Goal: Transaction & Acquisition: Purchase product/service

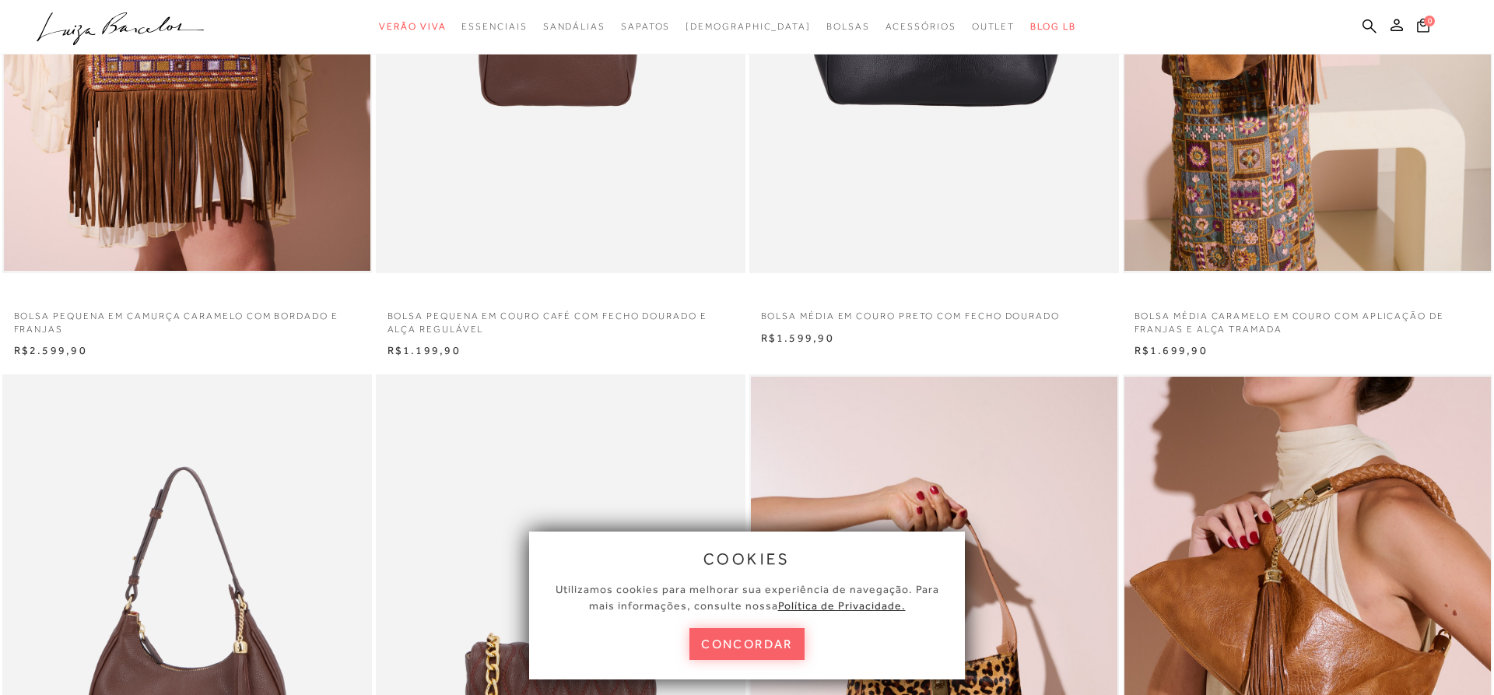
scroll to position [635, 0]
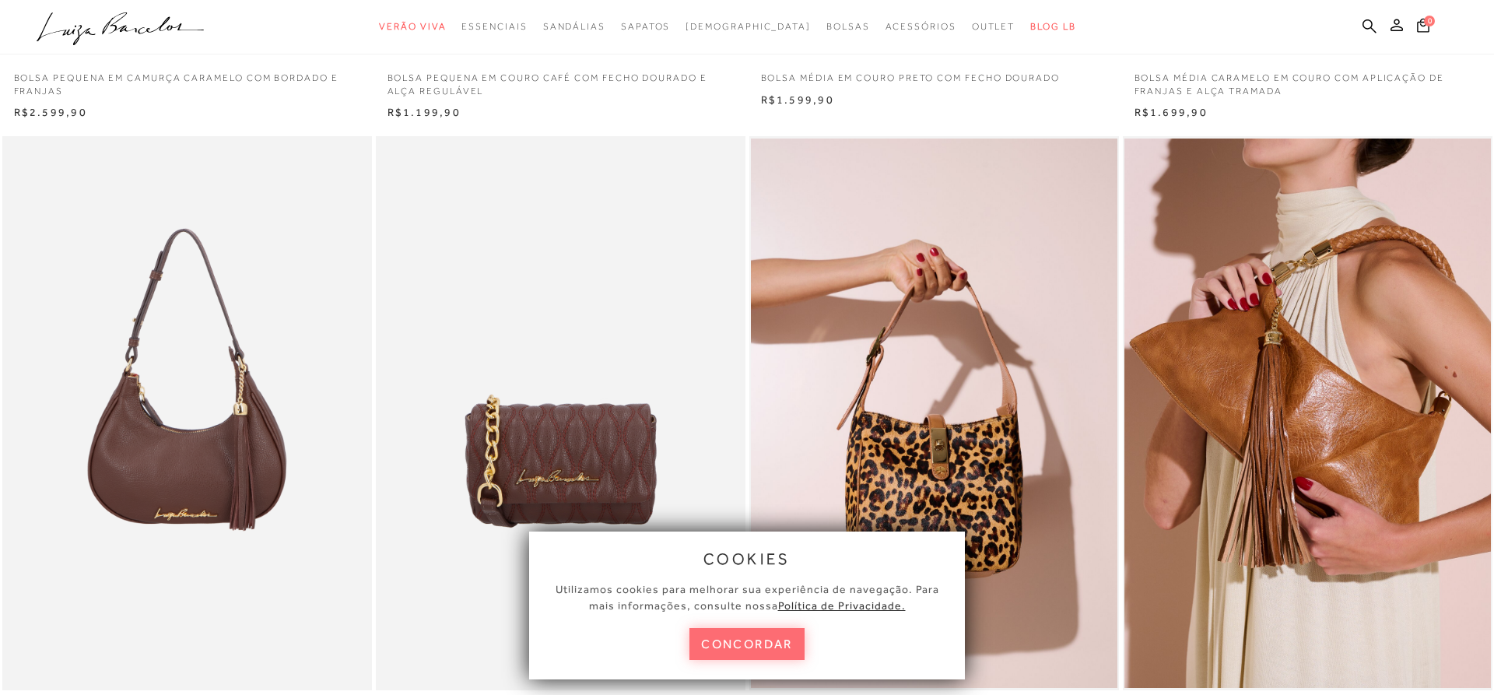
click at [751, 638] on button "concordar" at bounding box center [747, 644] width 115 height 32
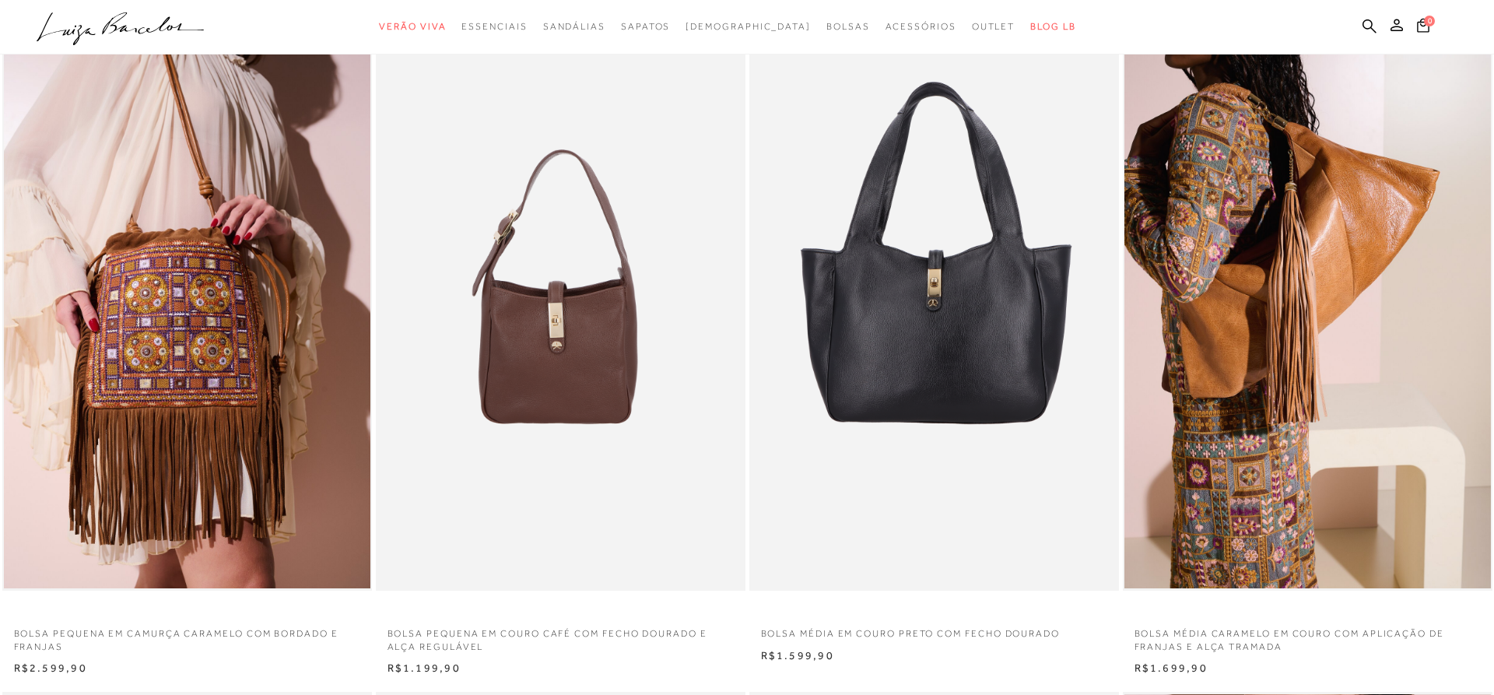
scroll to position [0, 0]
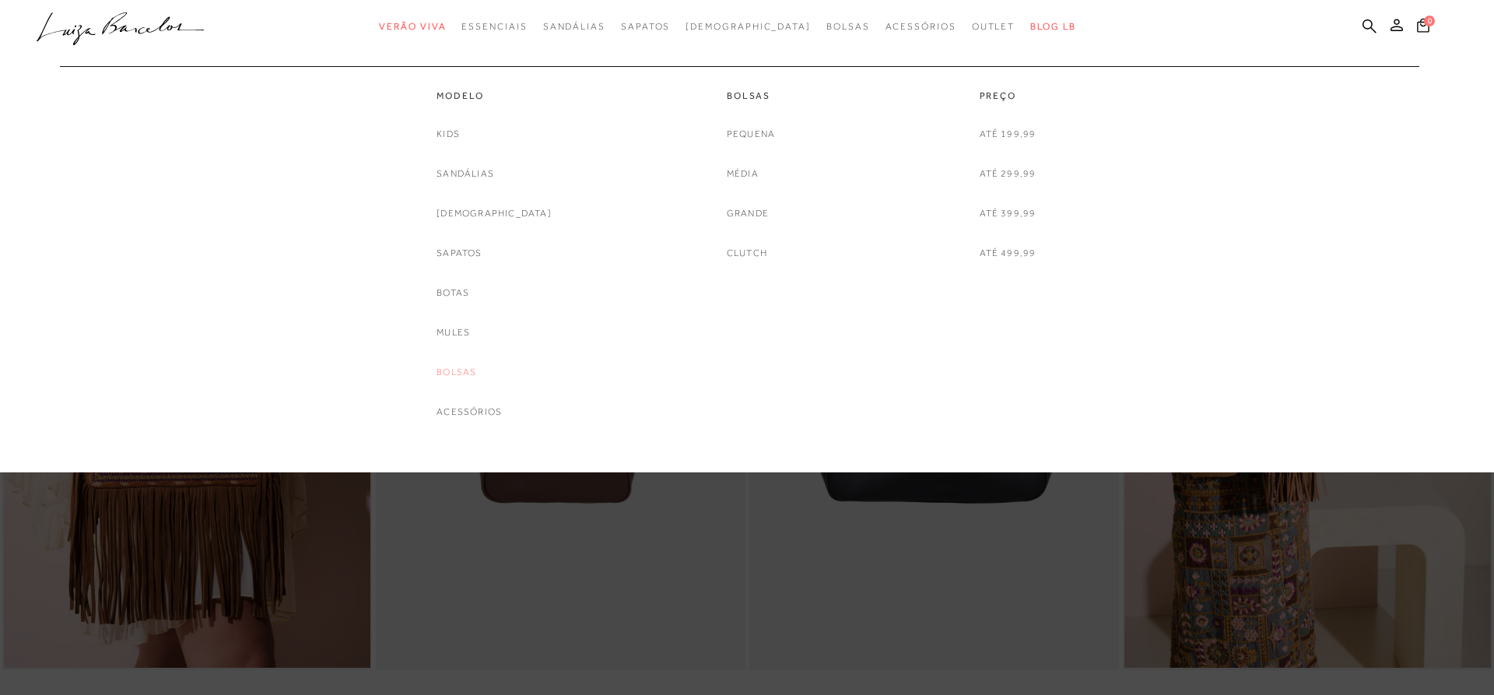
click at [476, 370] on link "Bolsas" at bounding box center [457, 372] width 40 height 16
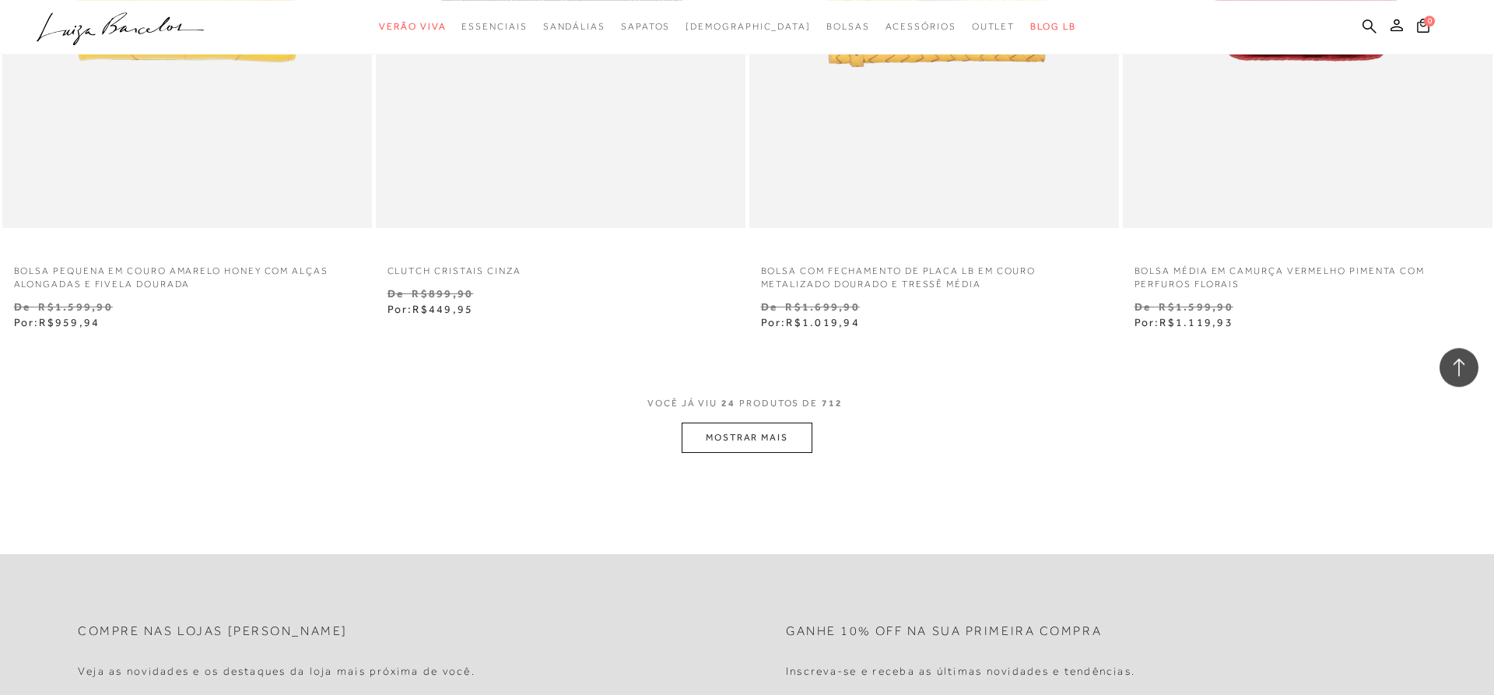
scroll to position [3890, 0]
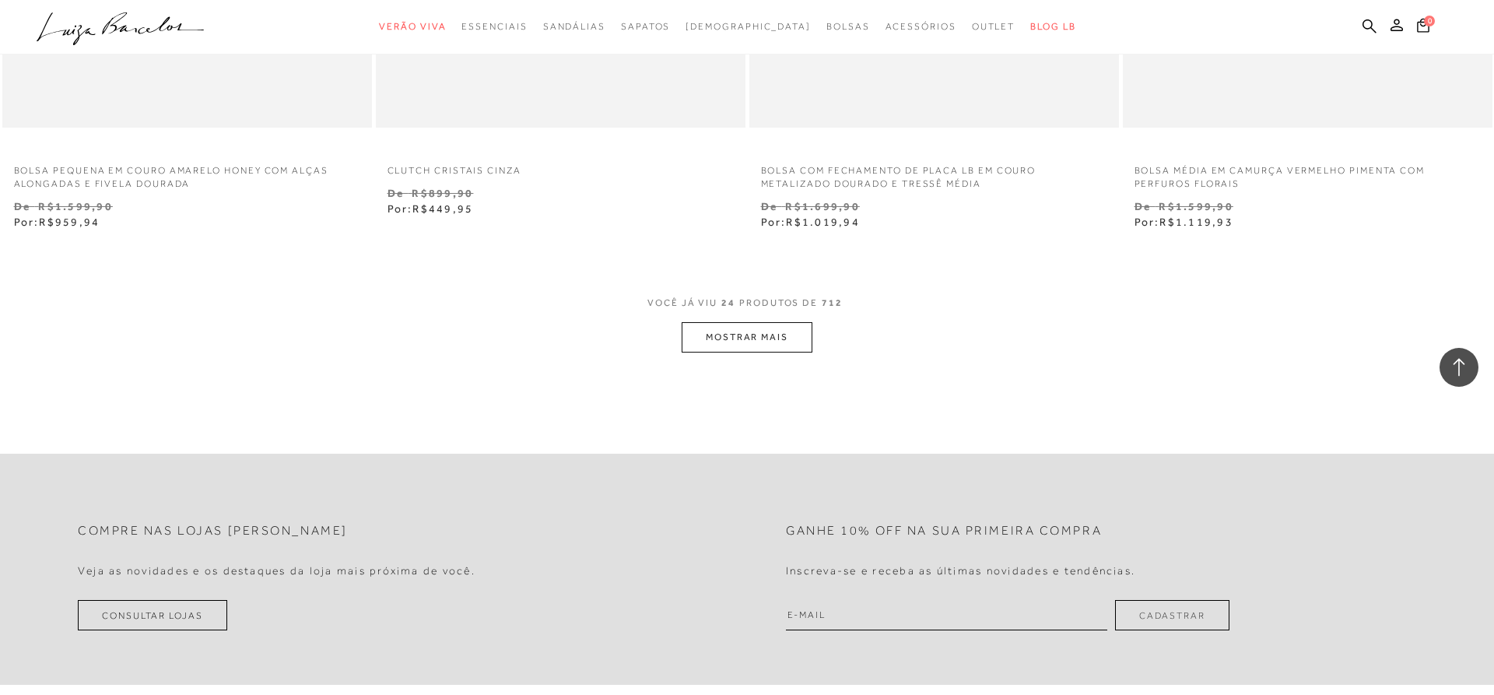
click at [766, 338] on button "MOSTRAR MAIS" at bounding box center [747, 337] width 131 height 30
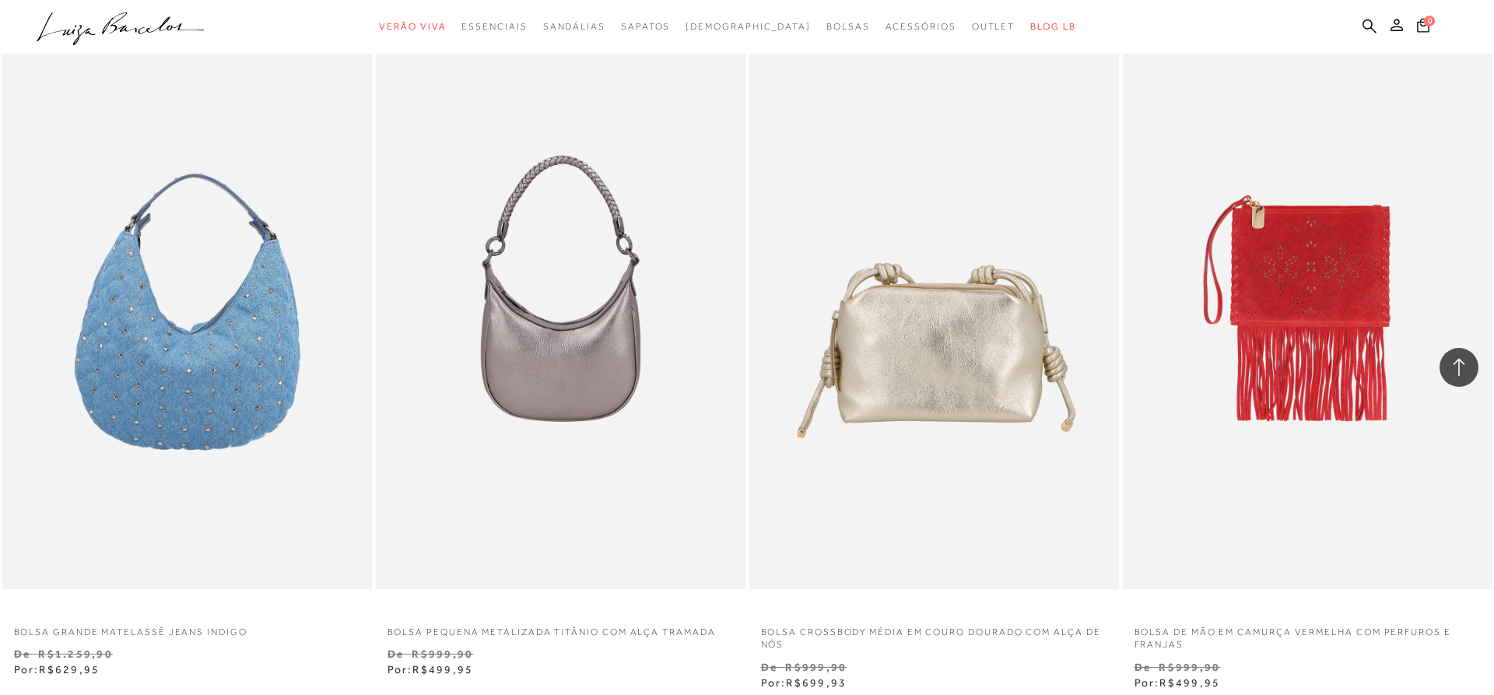
scroll to position [7700, 0]
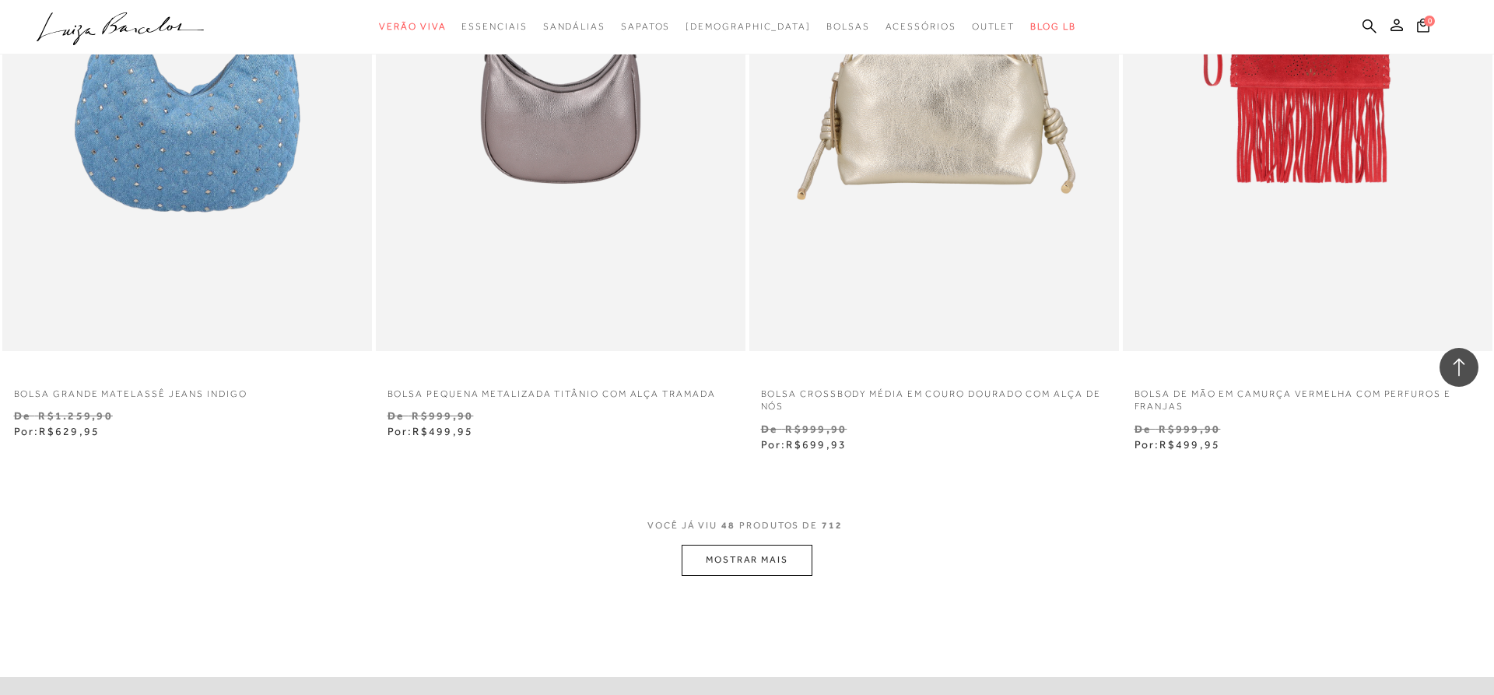
click at [735, 559] on button "MOSTRAR MAIS" at bounding box center [747, 560] width 131 height 30
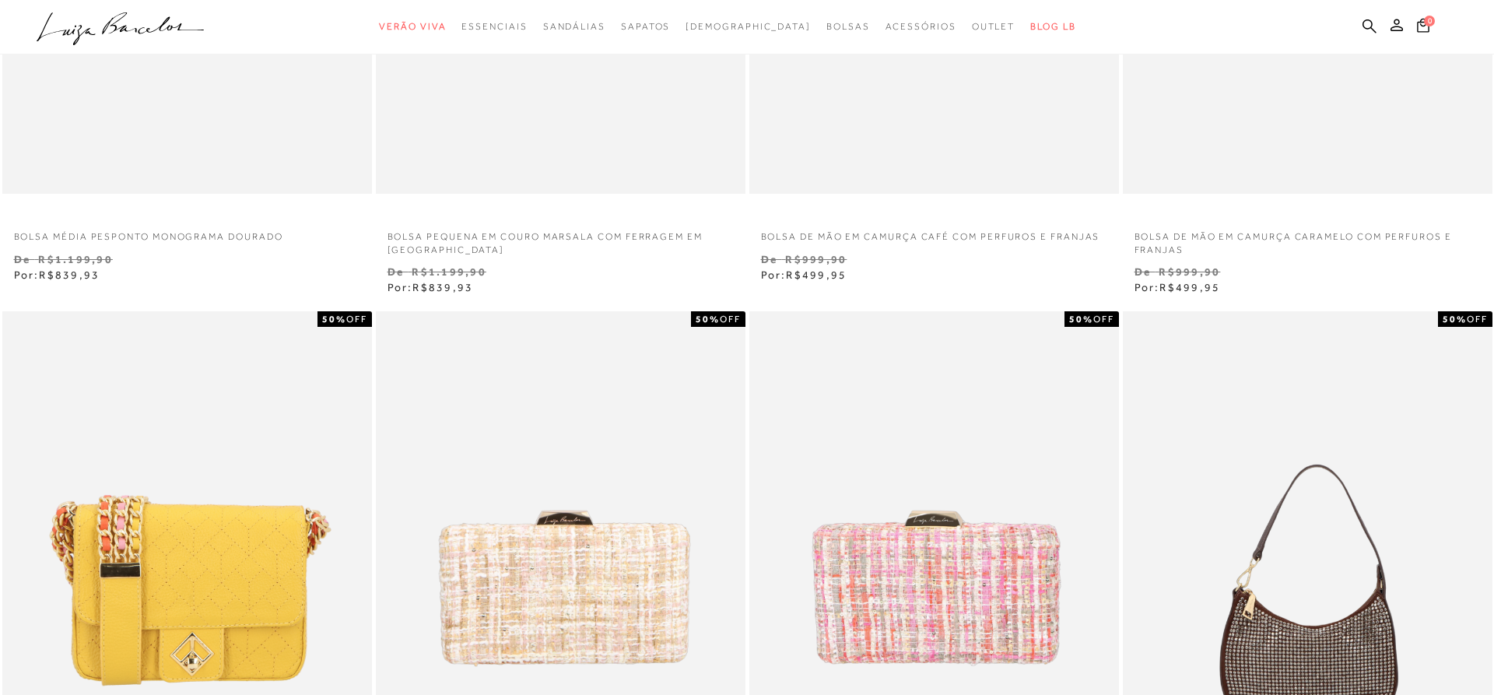
scroll to position [0, 0]
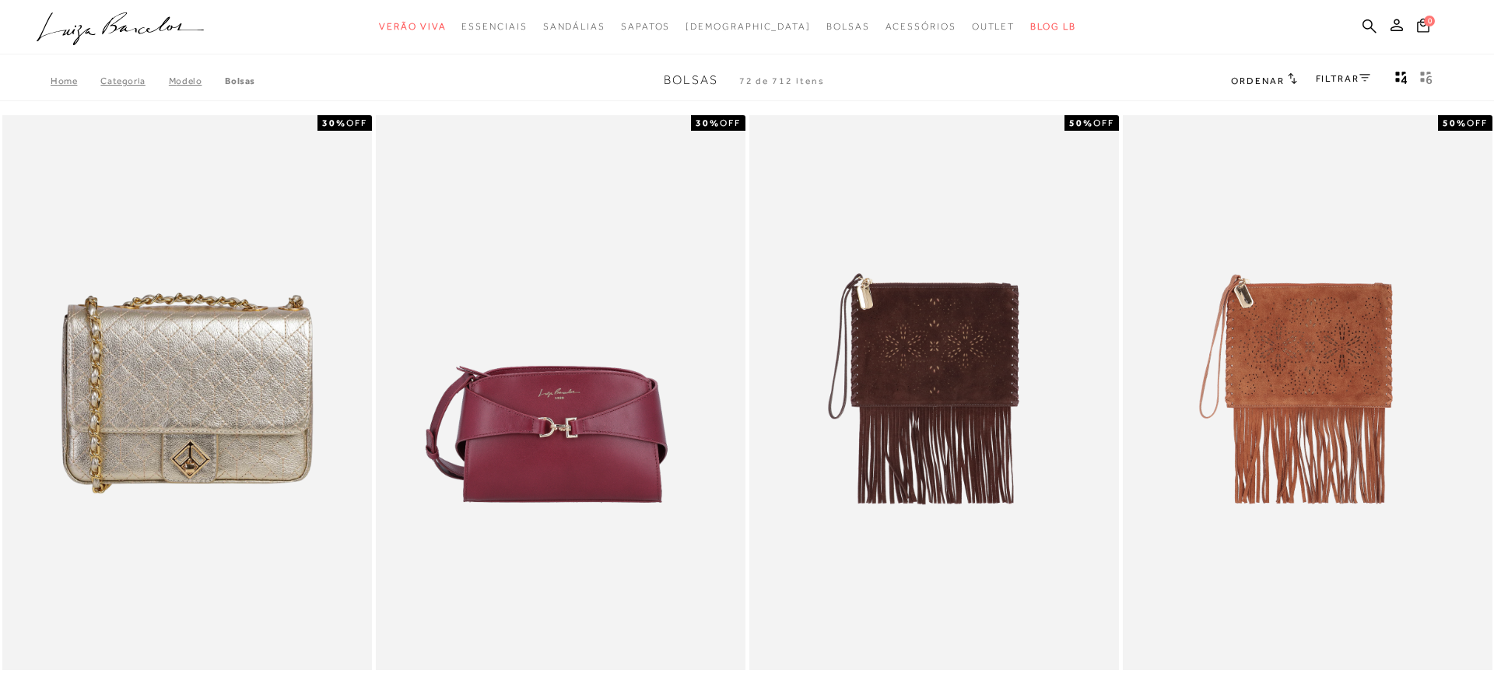
click at [1372, 23] on ul ".a{fill-rule:evenodd;} Verão Viva Em alta Favoritos das Influenciadoras Apostas…" at bounding box center [736, 26] width 1398 height 29
click at [1377, 19] on icon at bounding box center [1370, 26] width 14 height 14
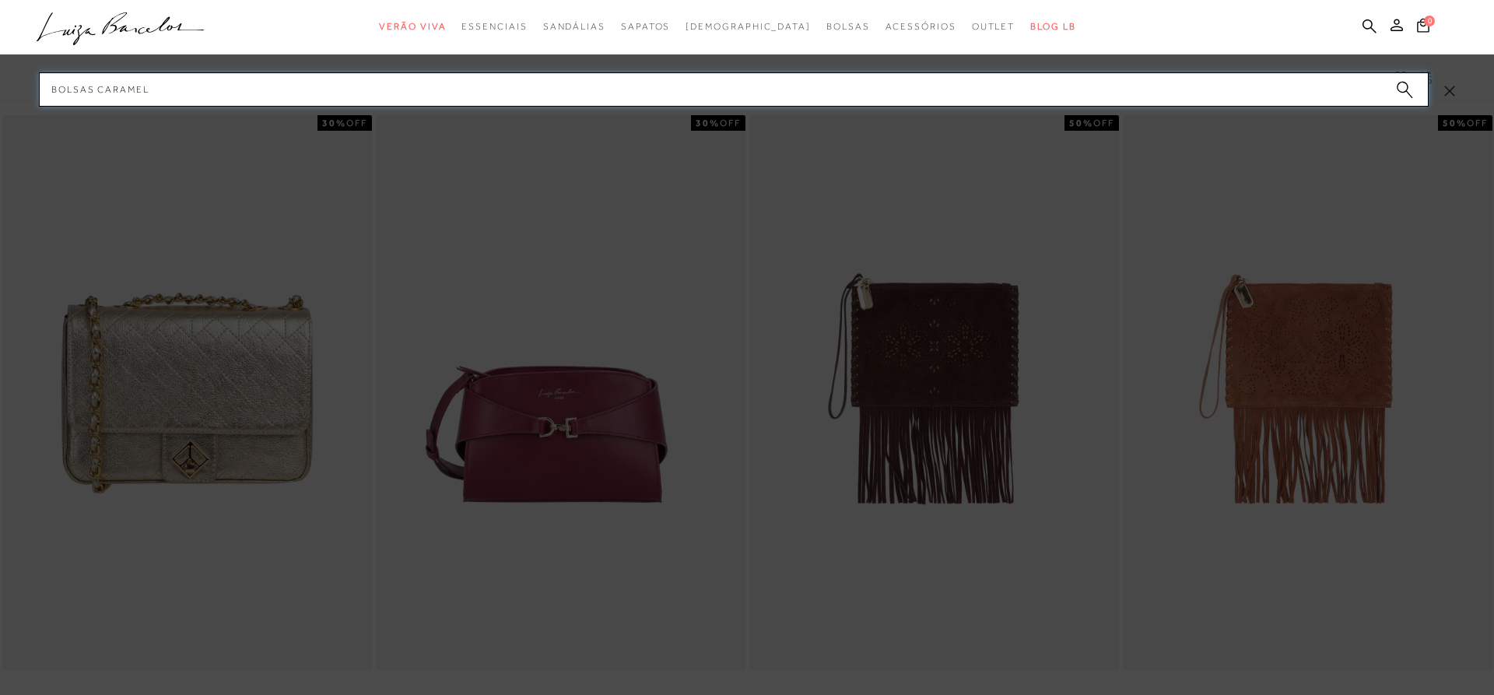
type input "BOLSAS CARAMELO"
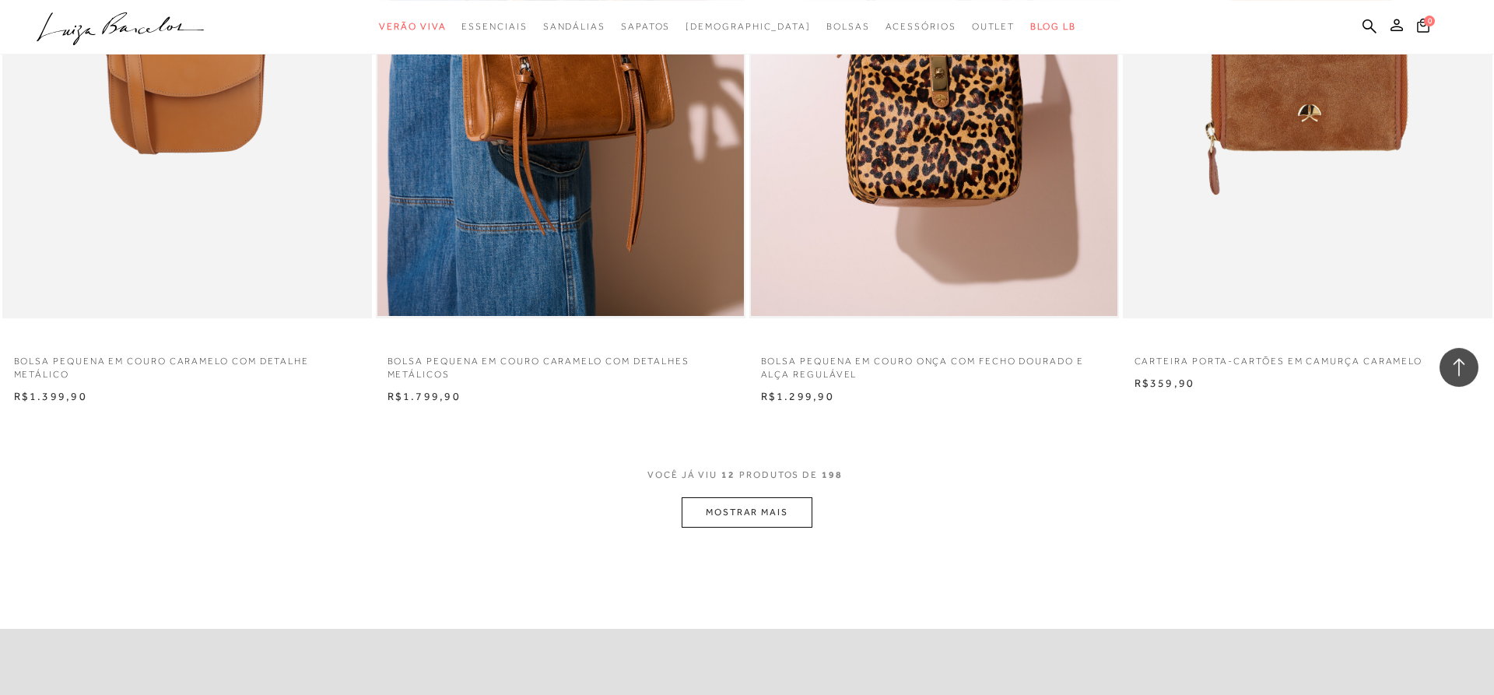
scroll to position [1746, 0]
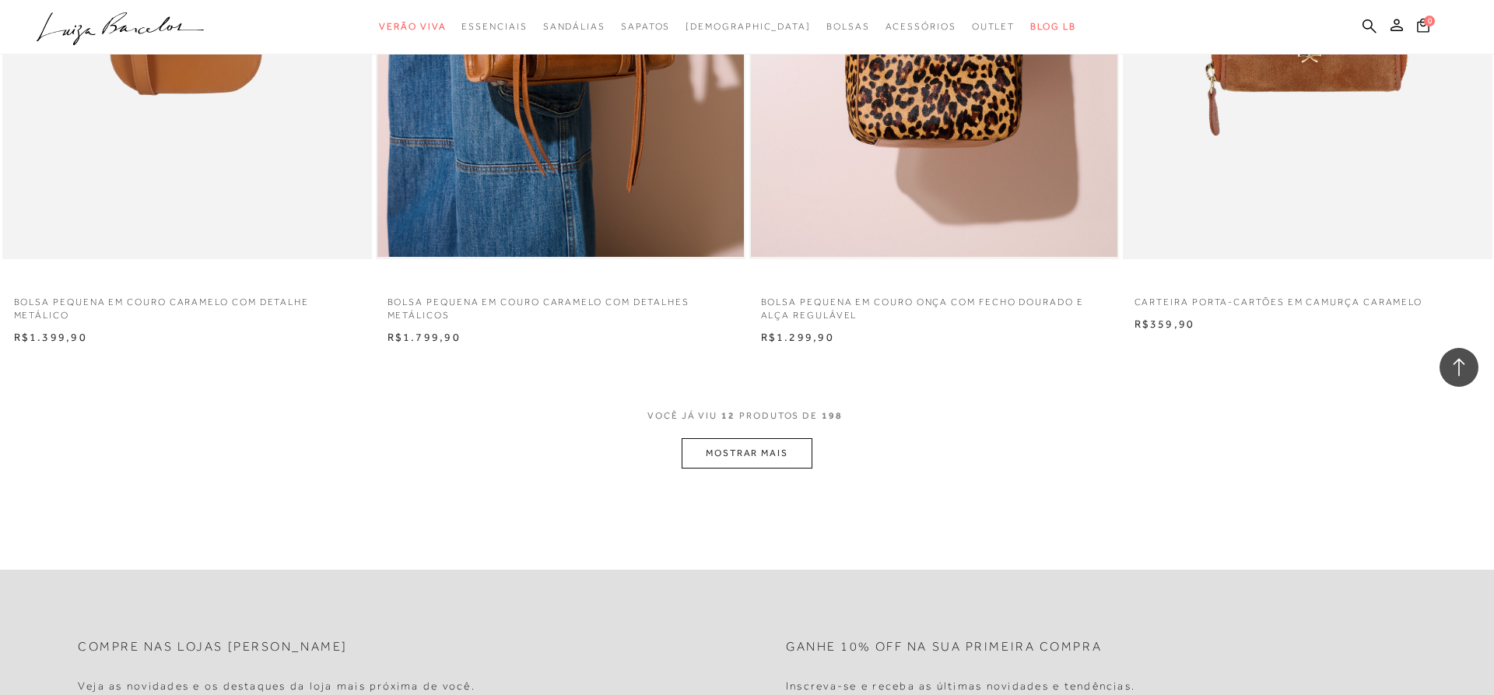
click at [781, 451] on button "MOSTRAR MAIS" at bounding box center [747, 453] width 131 height 30
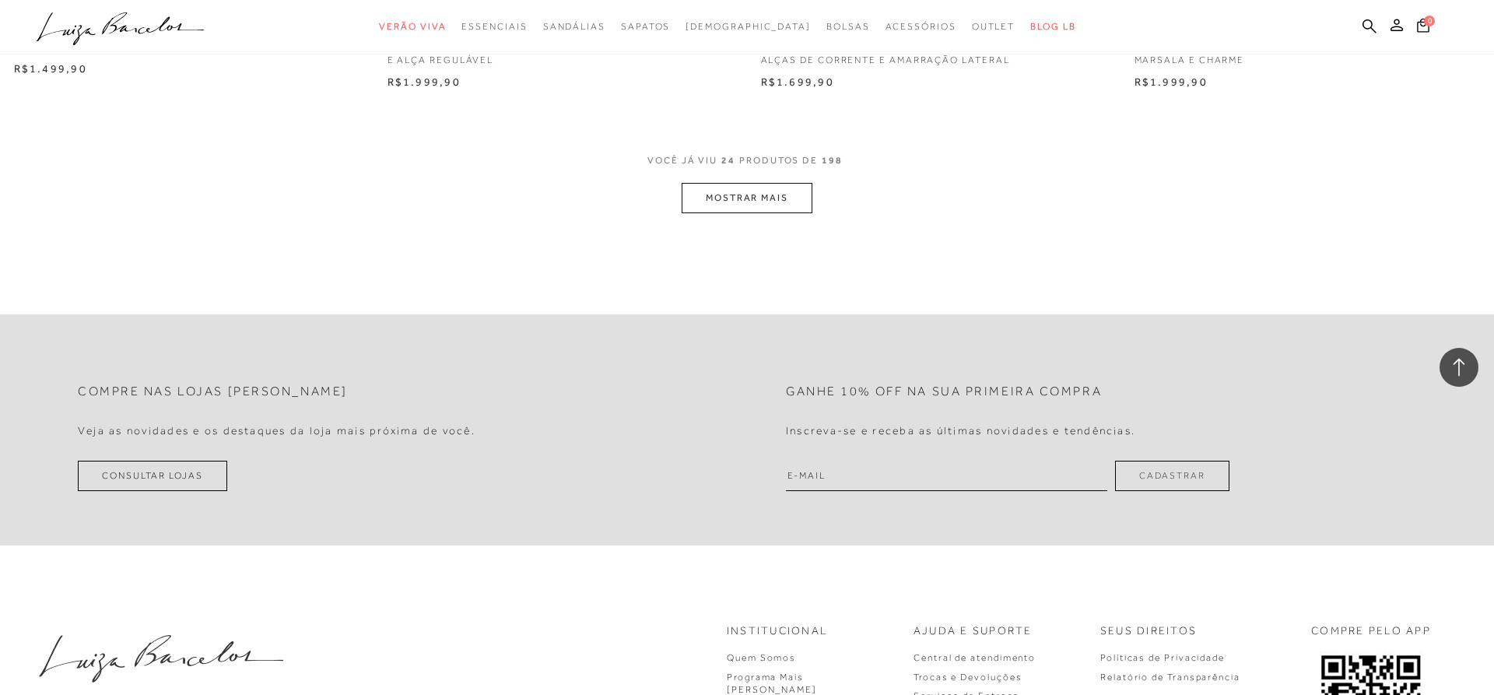
scroll to position [3890, 0]
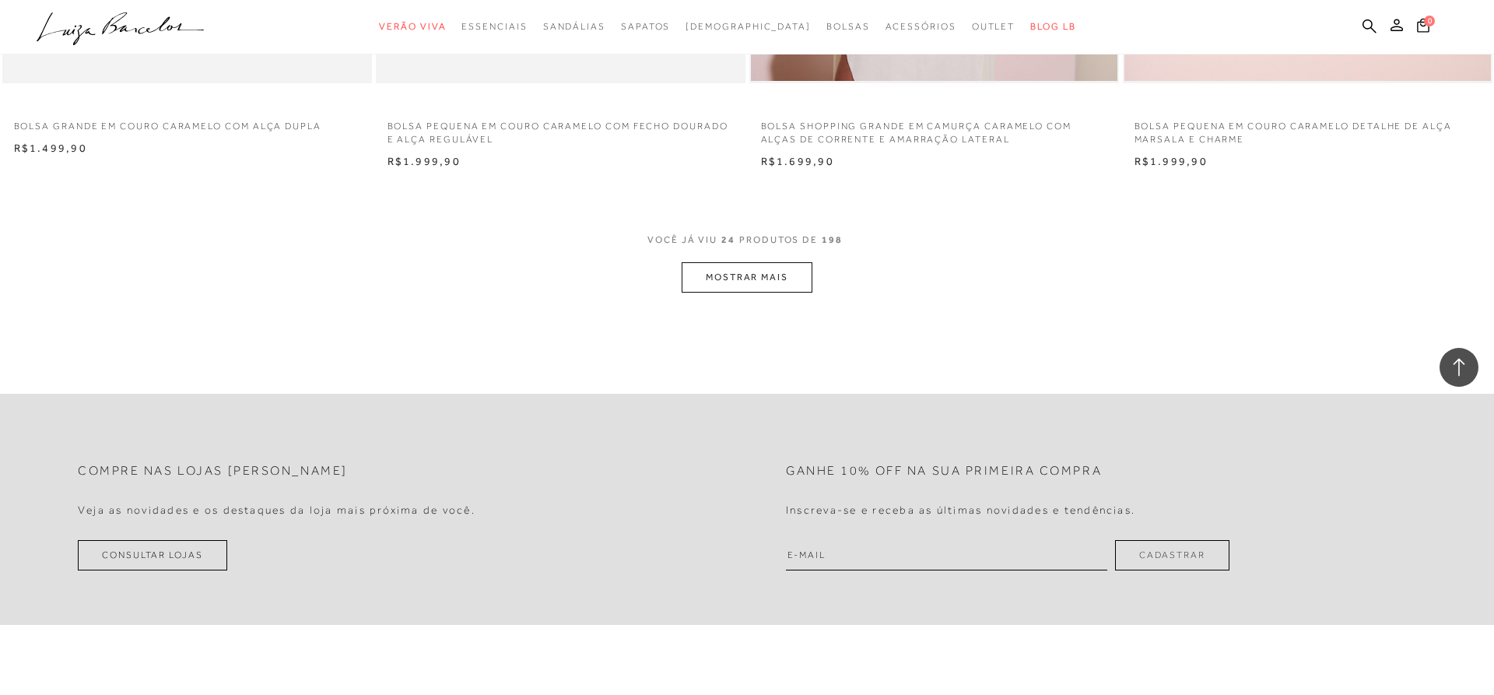
click at [759, 283] on button "MOSTRAR MAIS" at bounding box center [747, 277] width 131 height 30
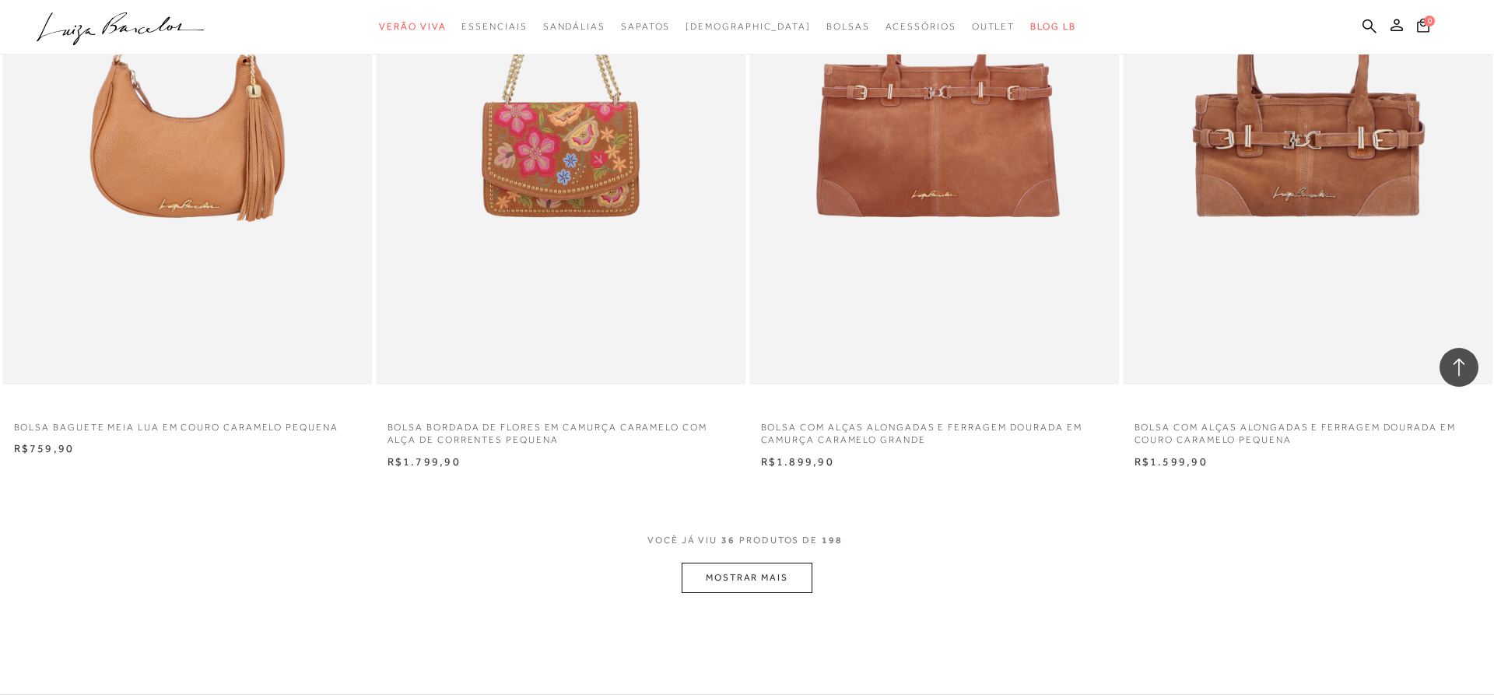
scroll to position [5874, 0]
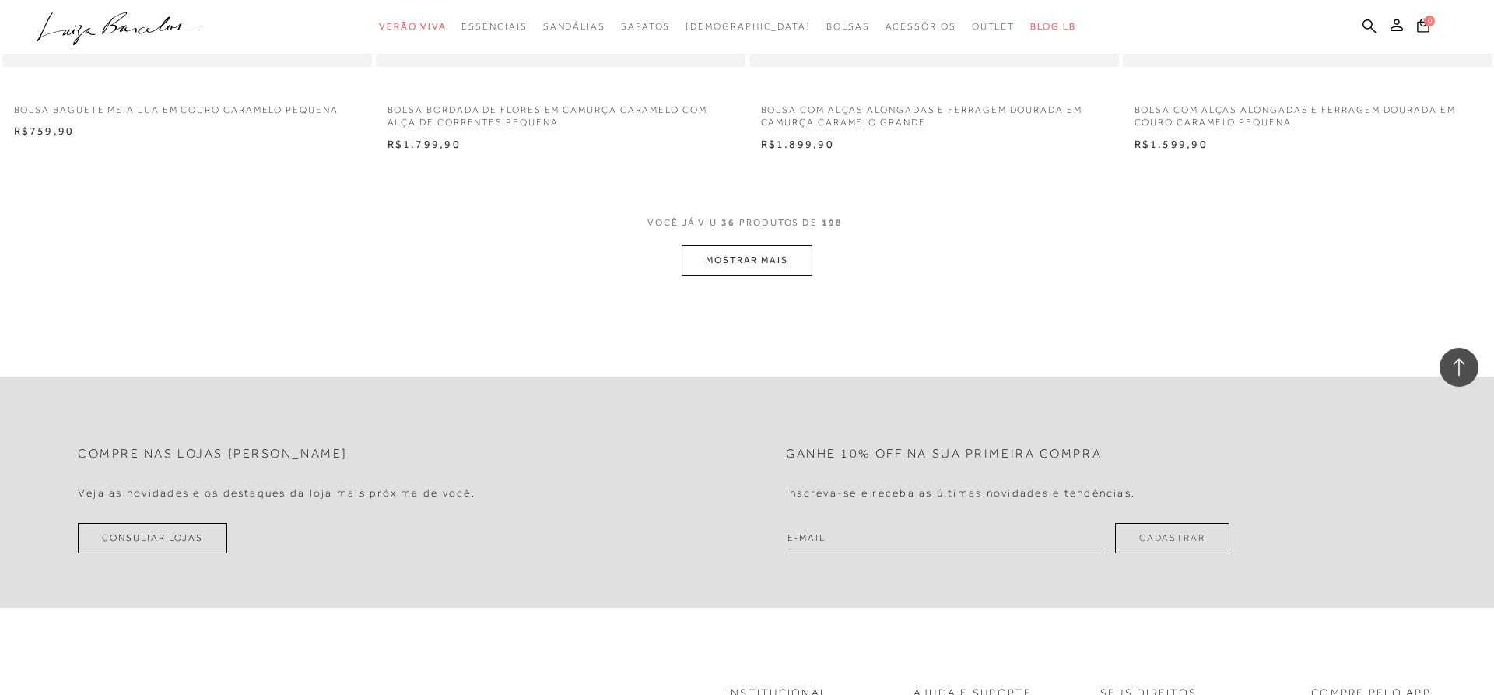
click at [732, 254] on button "MOSTRAR MAIS" at bounding box center [747, 260] width 131 height 30
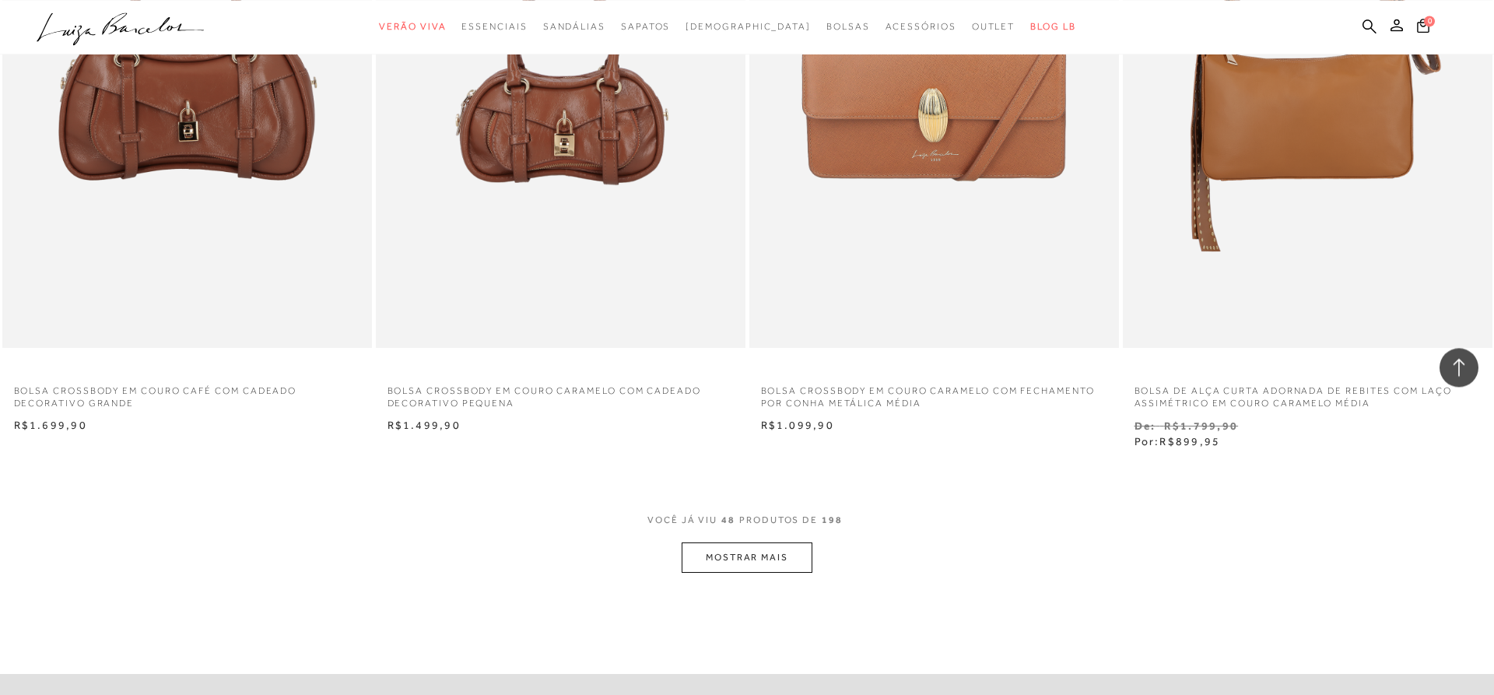
scroll to position [7700, 0]
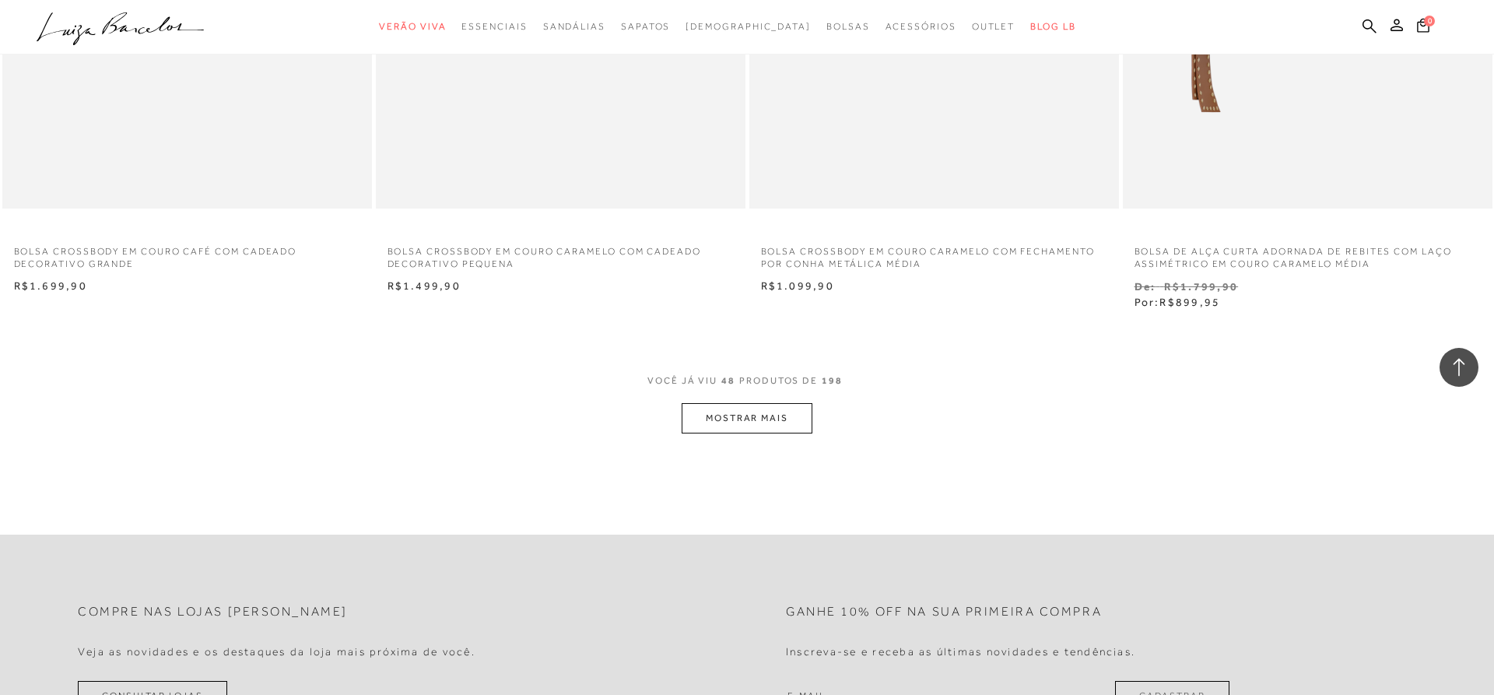
click at [762, 416] on button "MOSTRAR MAIS" at bounding box center [747, 418] width 131 height 30
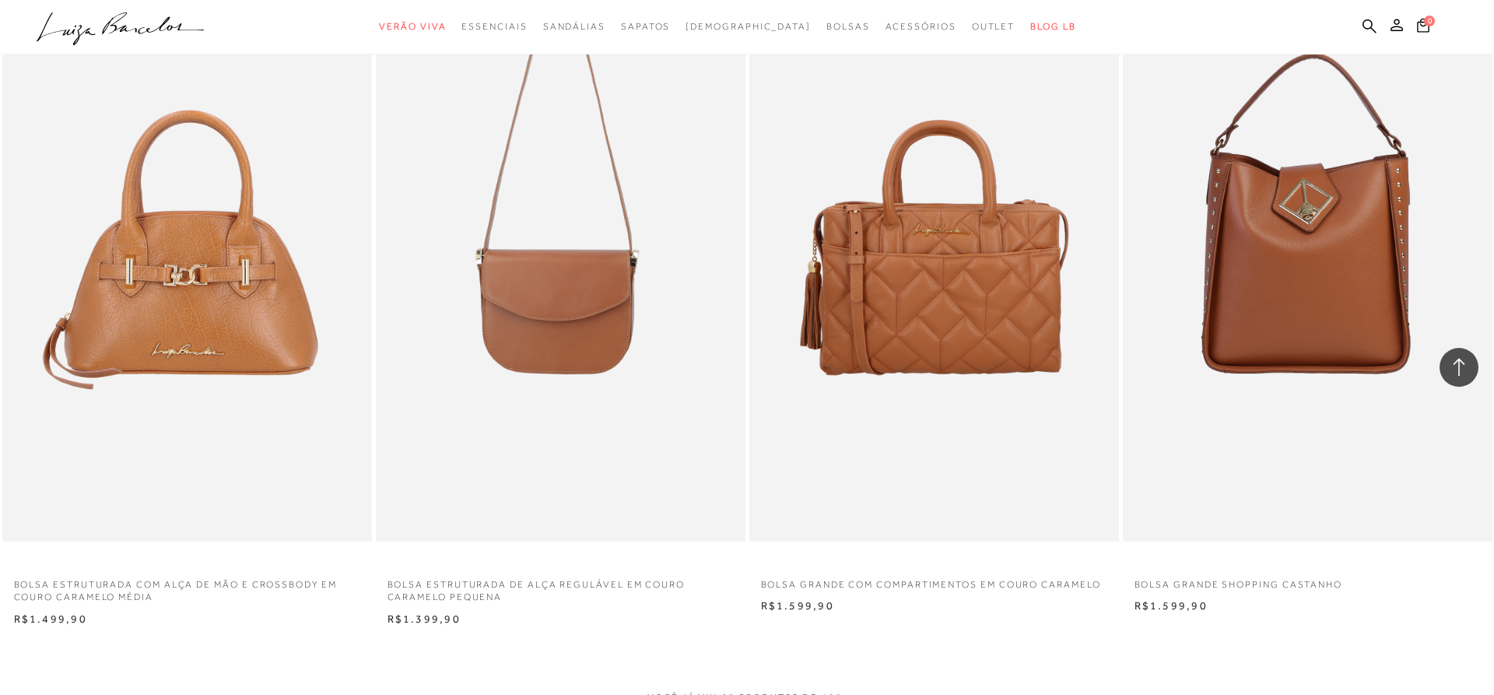
scroll to position [9764, 0]
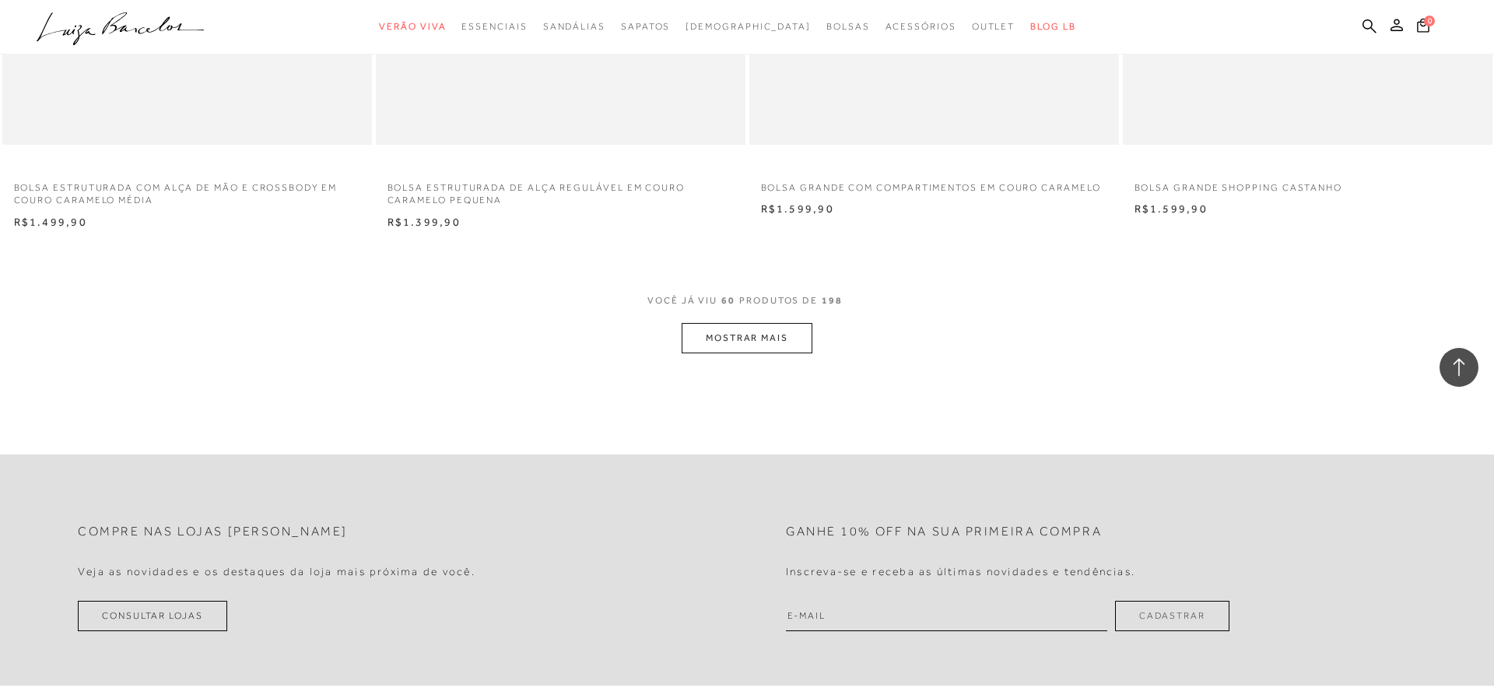
click at [774, 333] on button "MOSTRAR MAIS" at bounding box center [747, 338] width 131 height 30
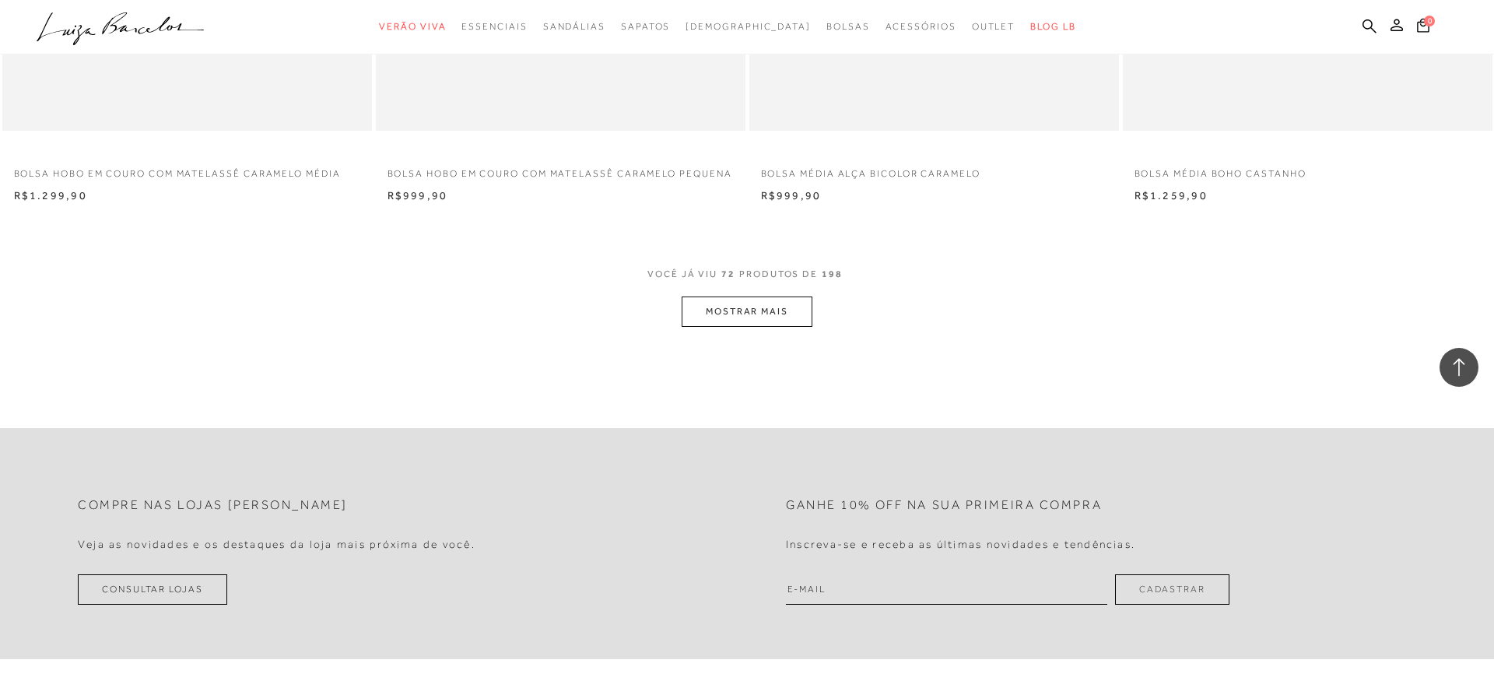
click at [745, 312] on button "MOSTRAR MAIS" at bounding box center [747, 312] width 131 height 30
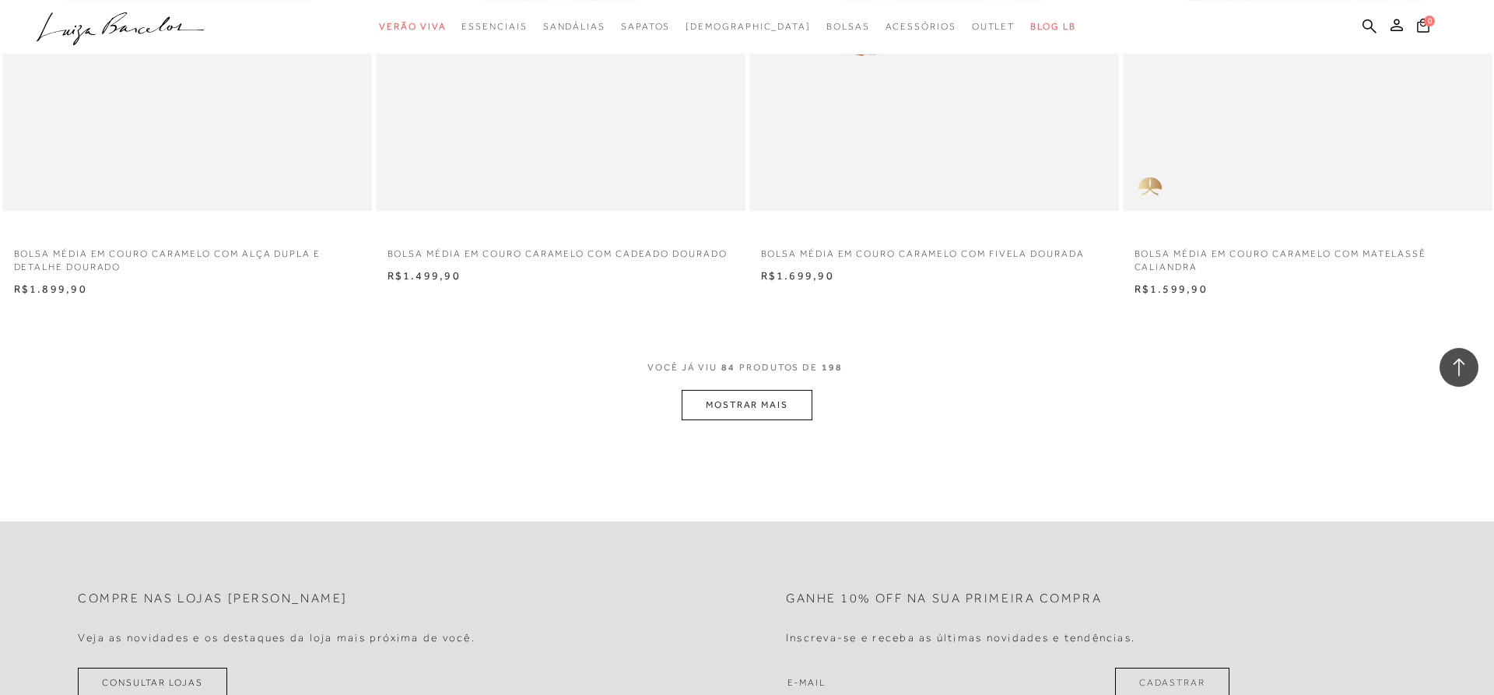
scroll to position [13654, 0]
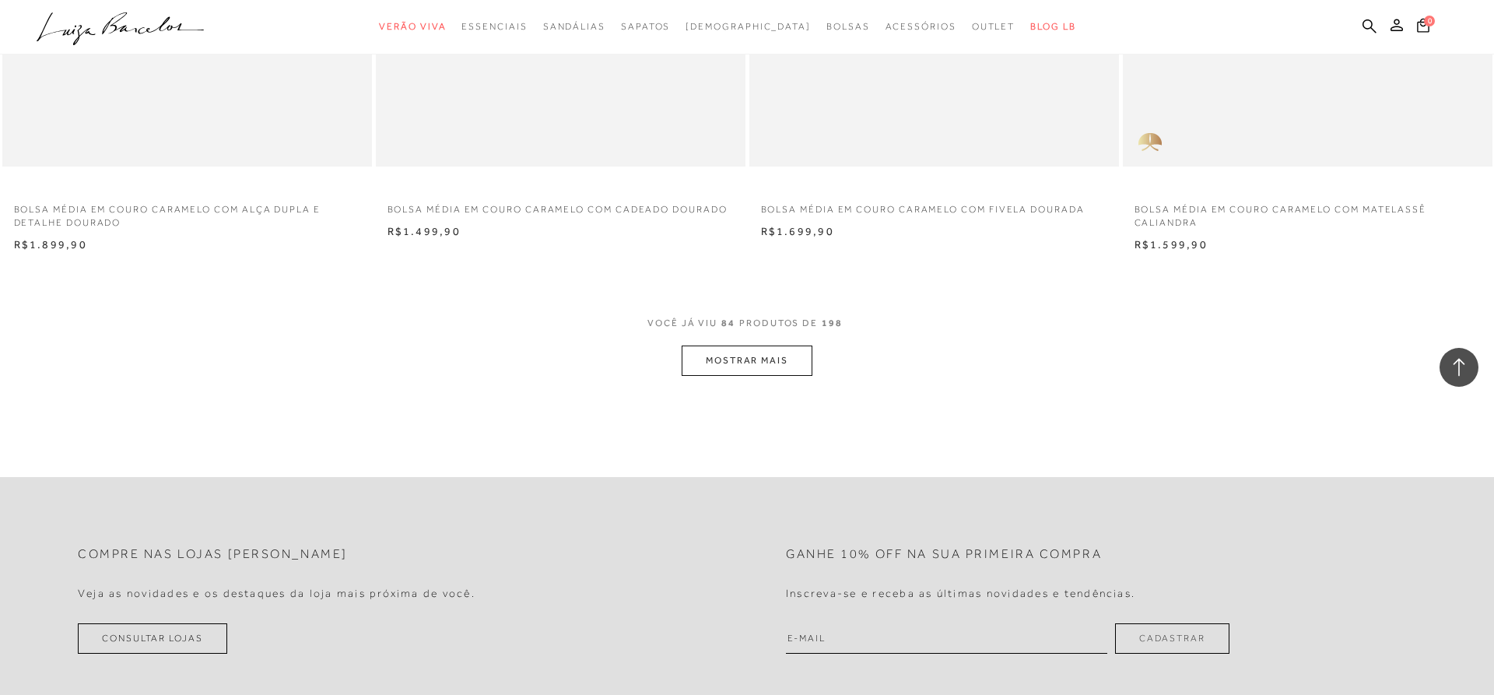
click at [718, 356] on button "MOSTRAR MAIS" at bounding box center [747, 361] width 131 height 30
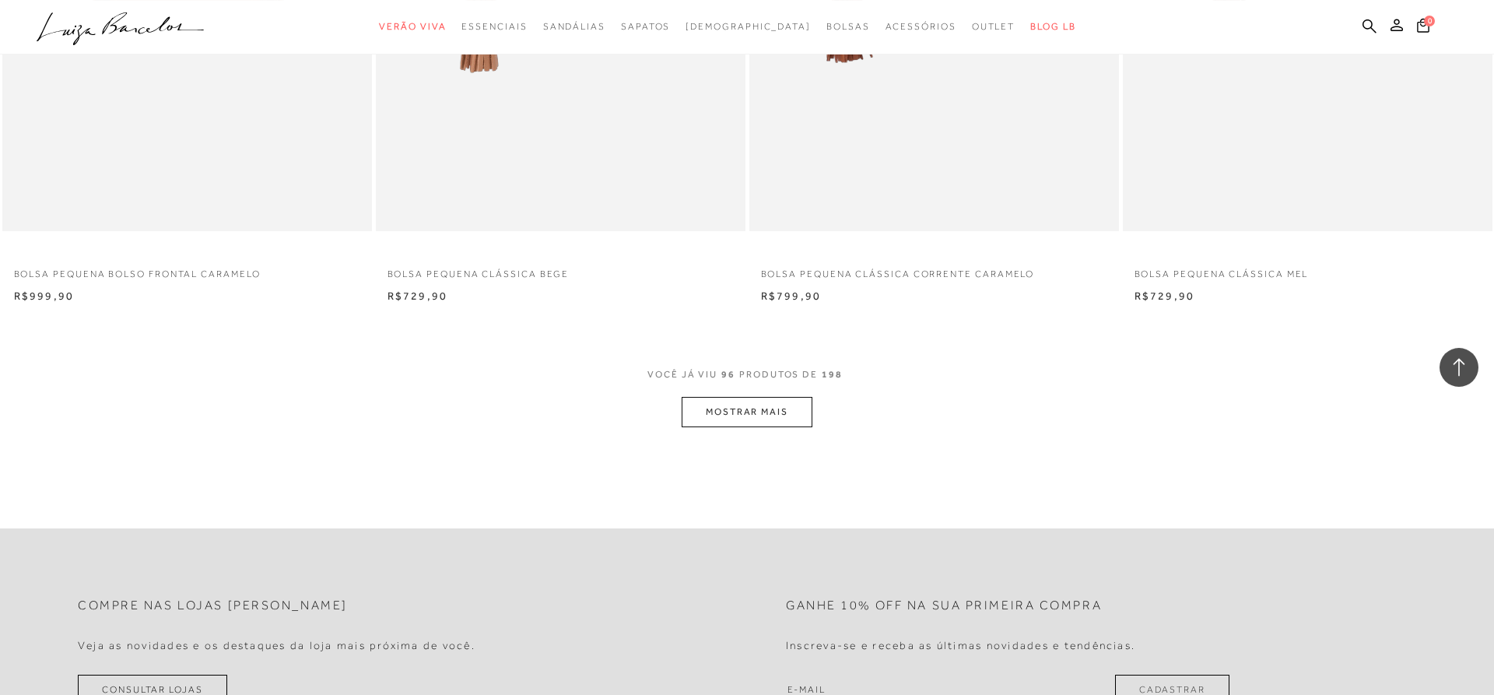
scroll to position [15559, 0]
click at [756, 401] on button "MOSTRAR MAIS" at bounding box center [747, 410] width 131 height 30
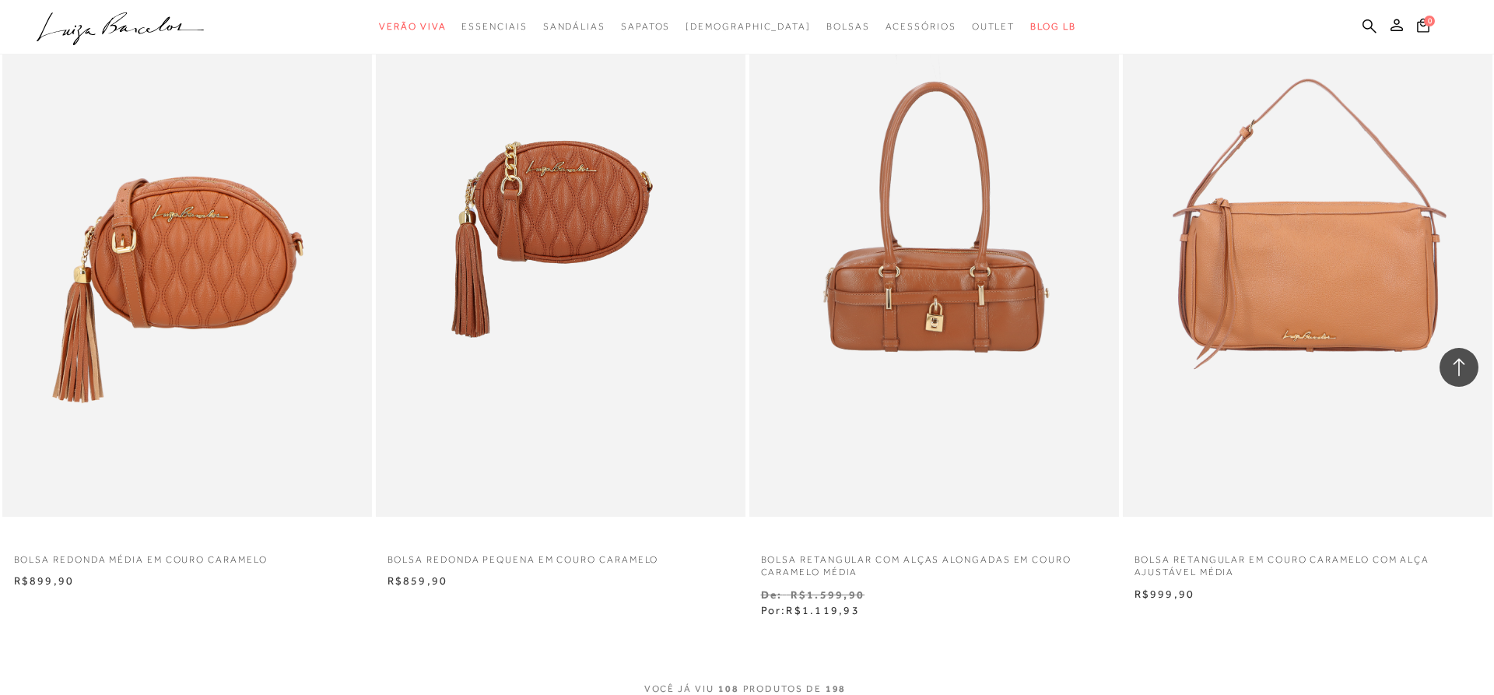
scroll to position [17623, 0]
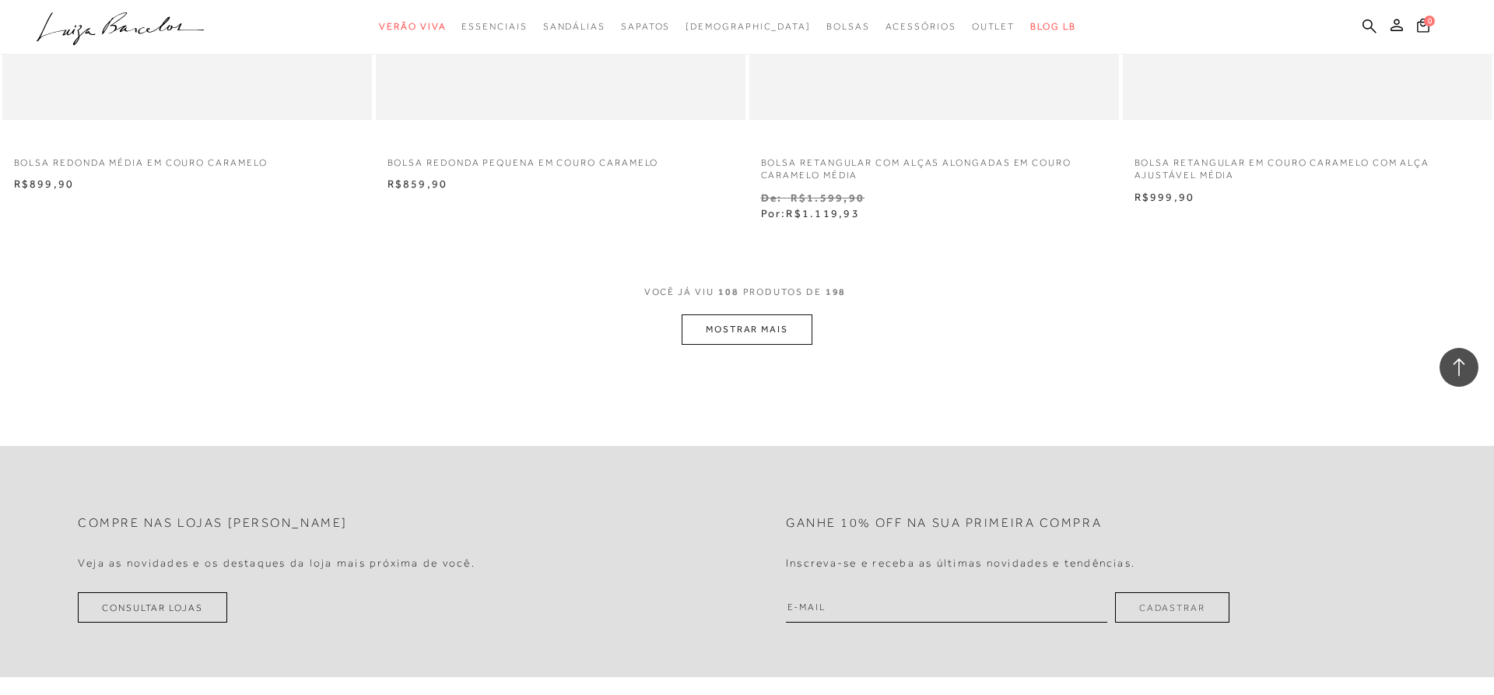
click at [767, 335] on button "MOSTRAR MAIS" at bounding box center [747, 329] width 131 height 30
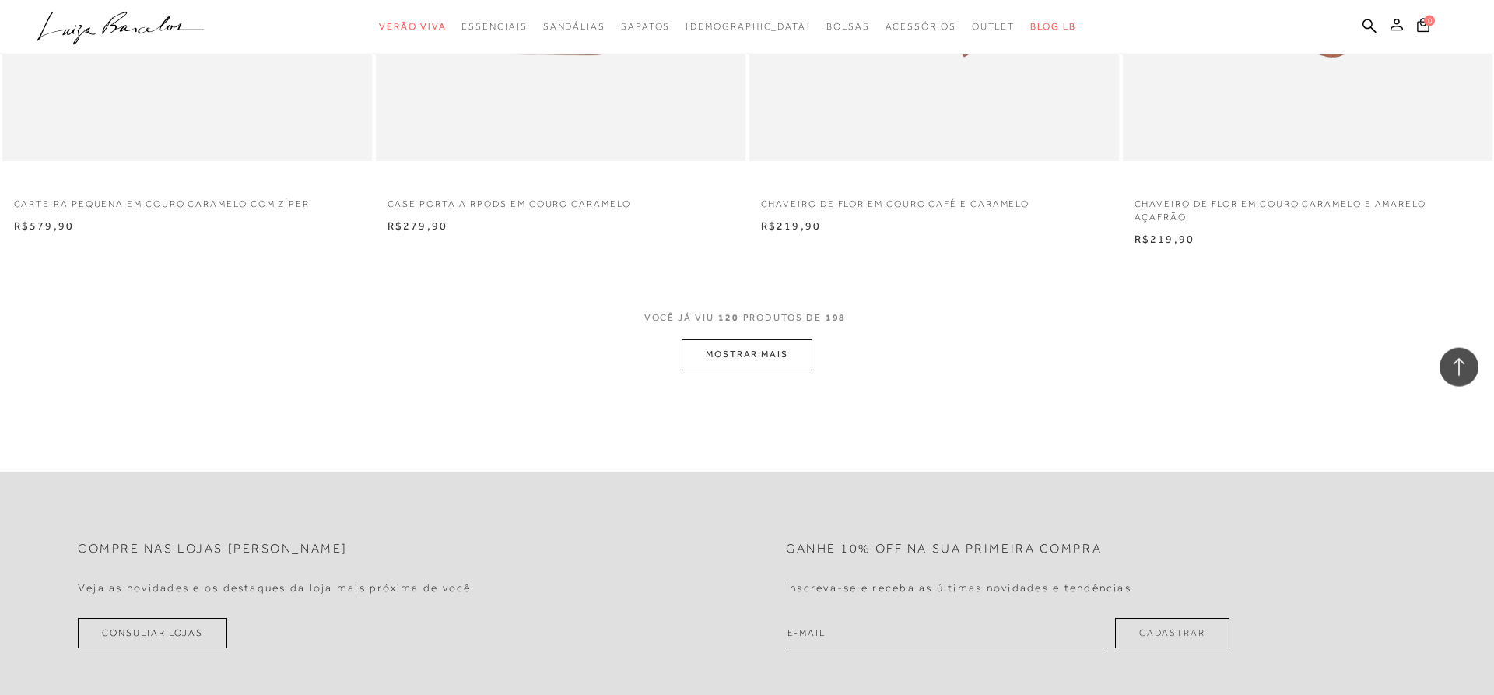
scroll to position [19608, 0]
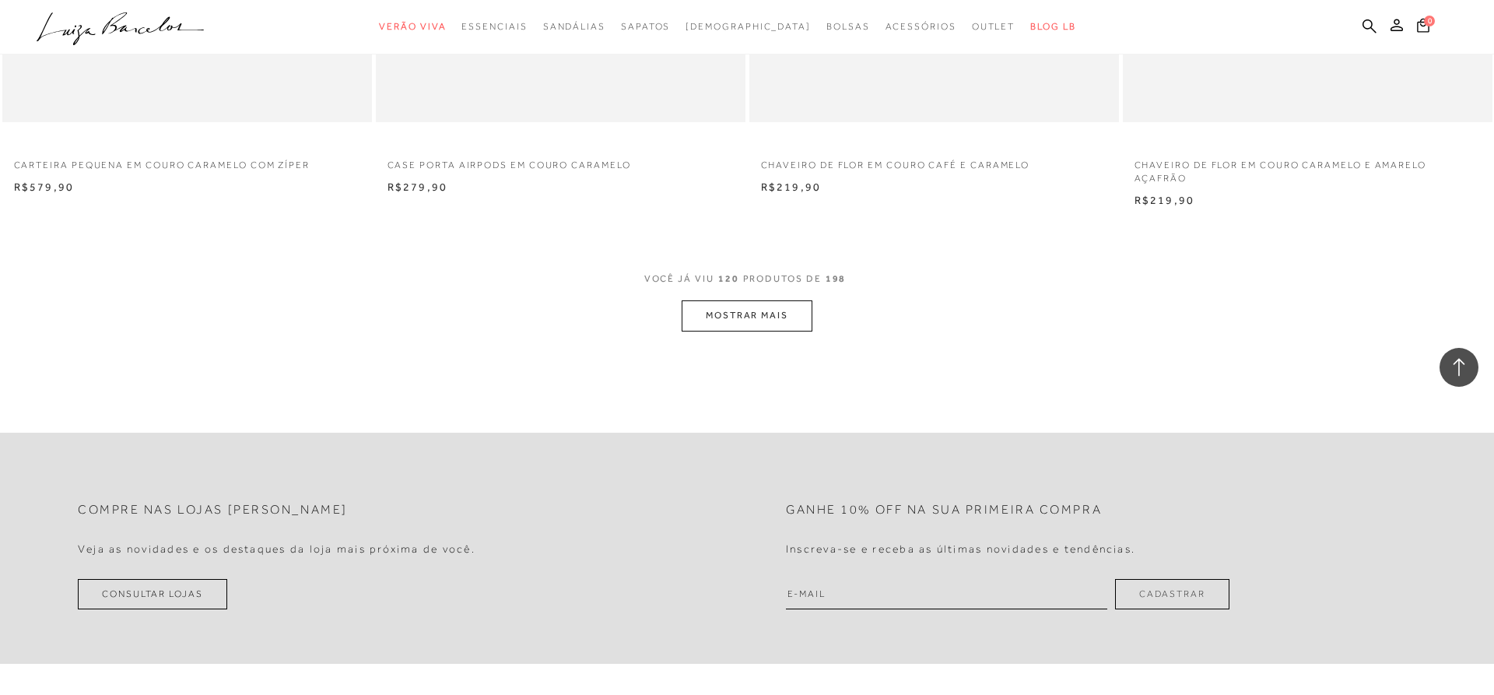
click at [740, 314] on button "MOSTRAR MAIS" at bounding box center [747, 315] width 131 height 30
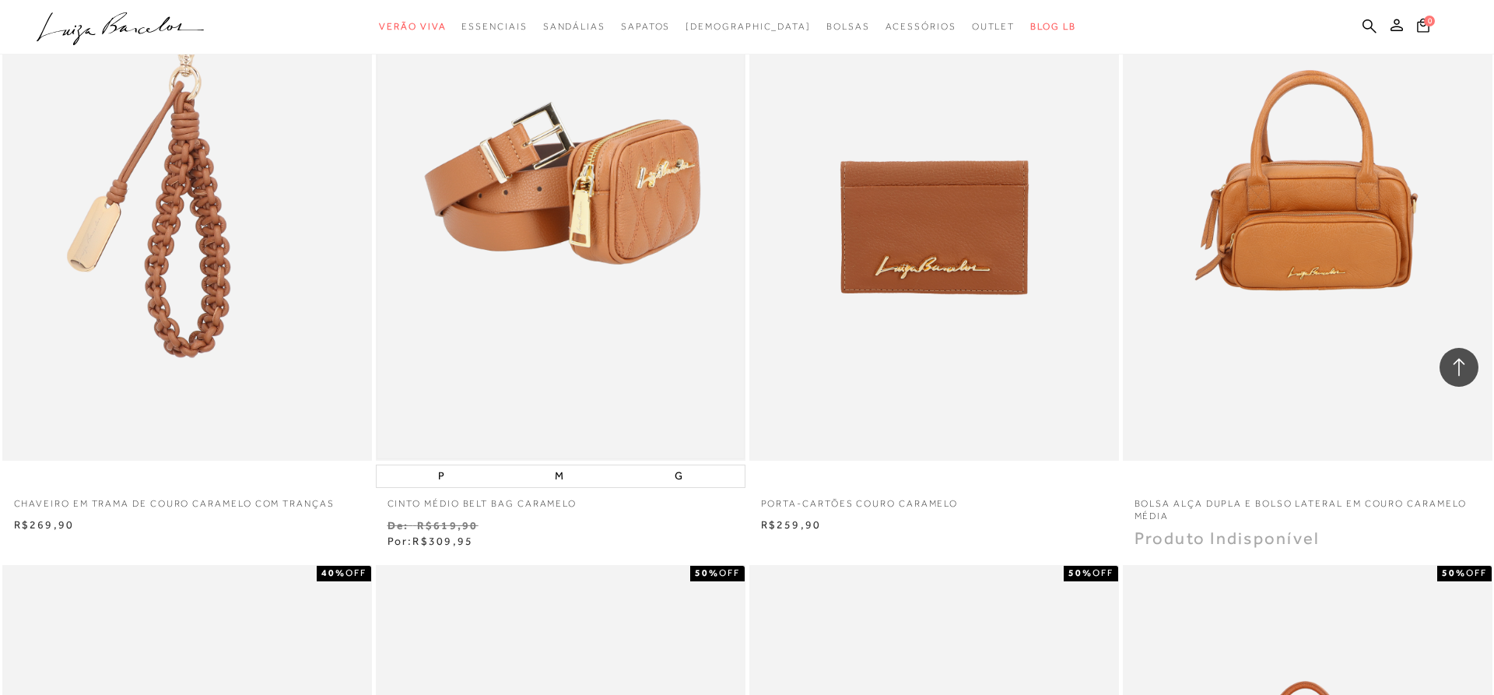
scroll to position [19846, 0]
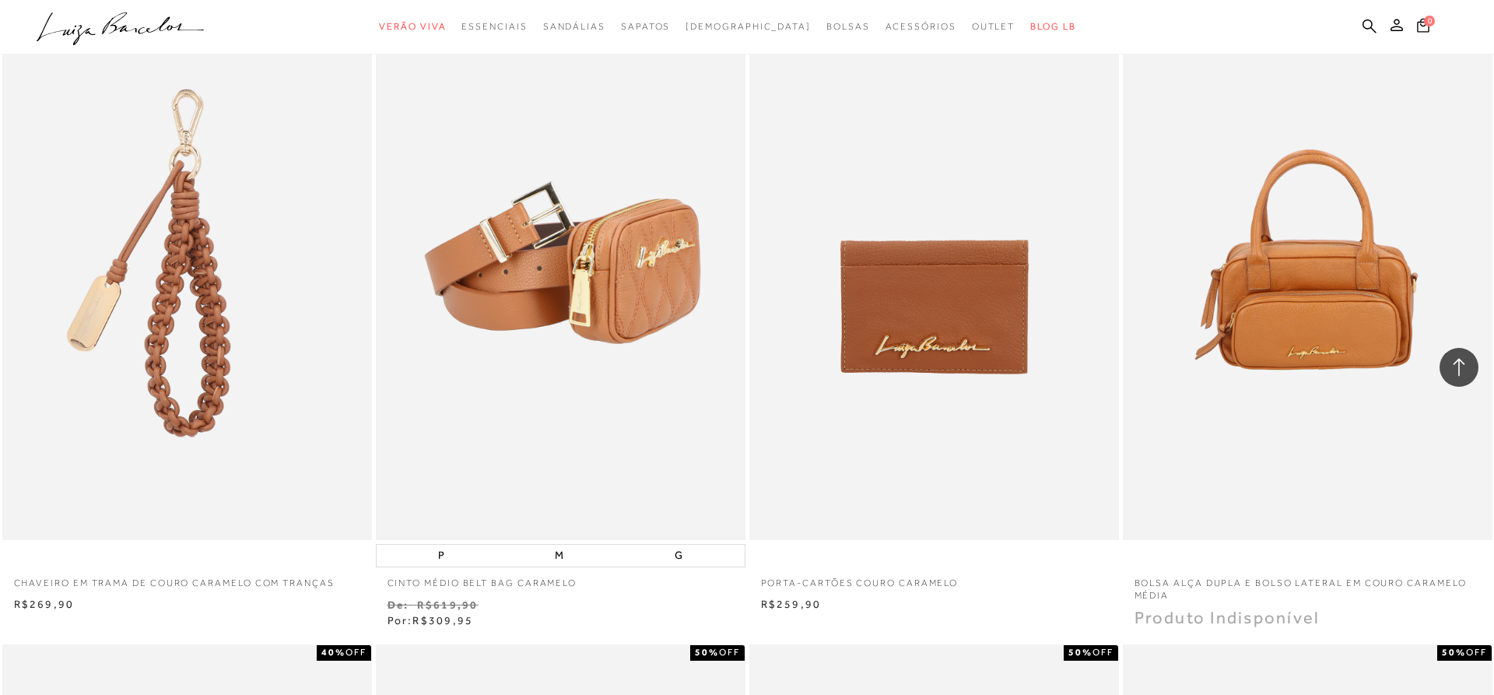
click at [579, 246] on img at bounding box center [560, 263] width 367 height 550
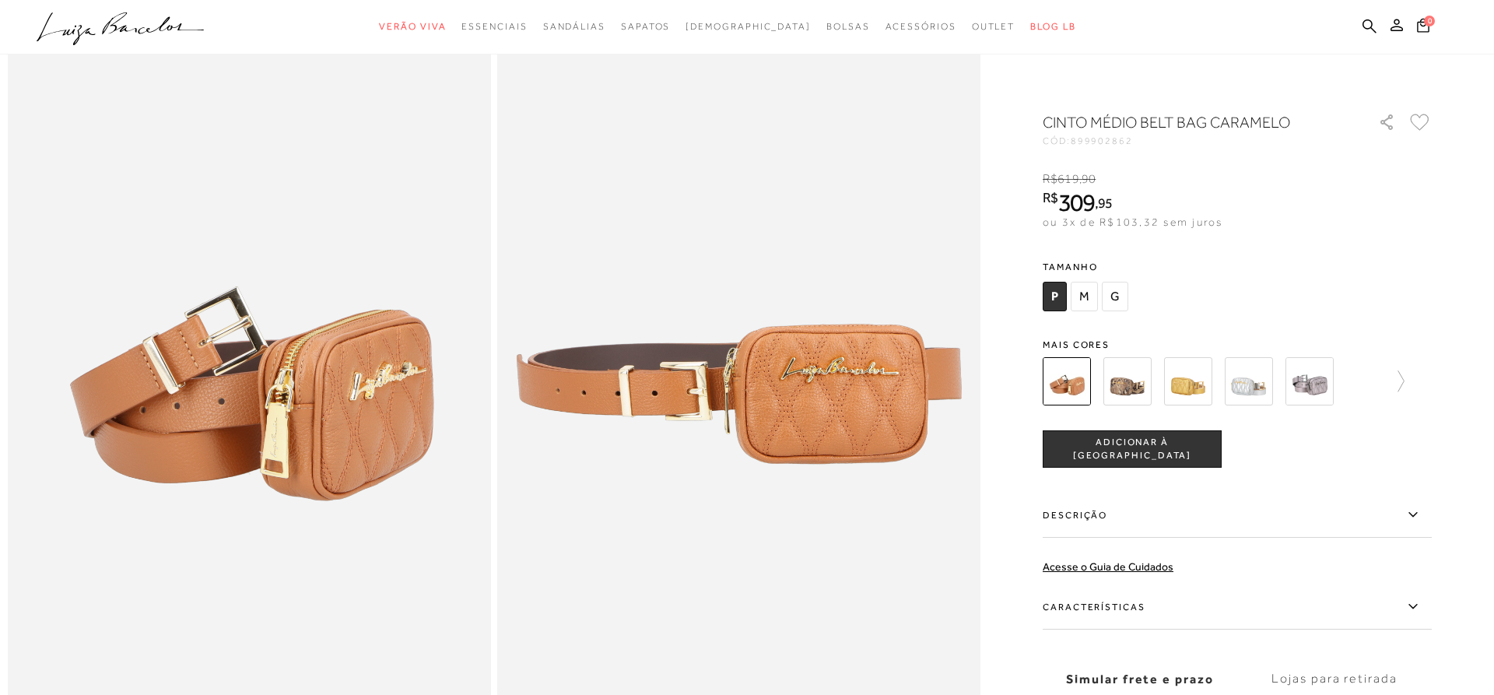
scroll to position [318, 0]
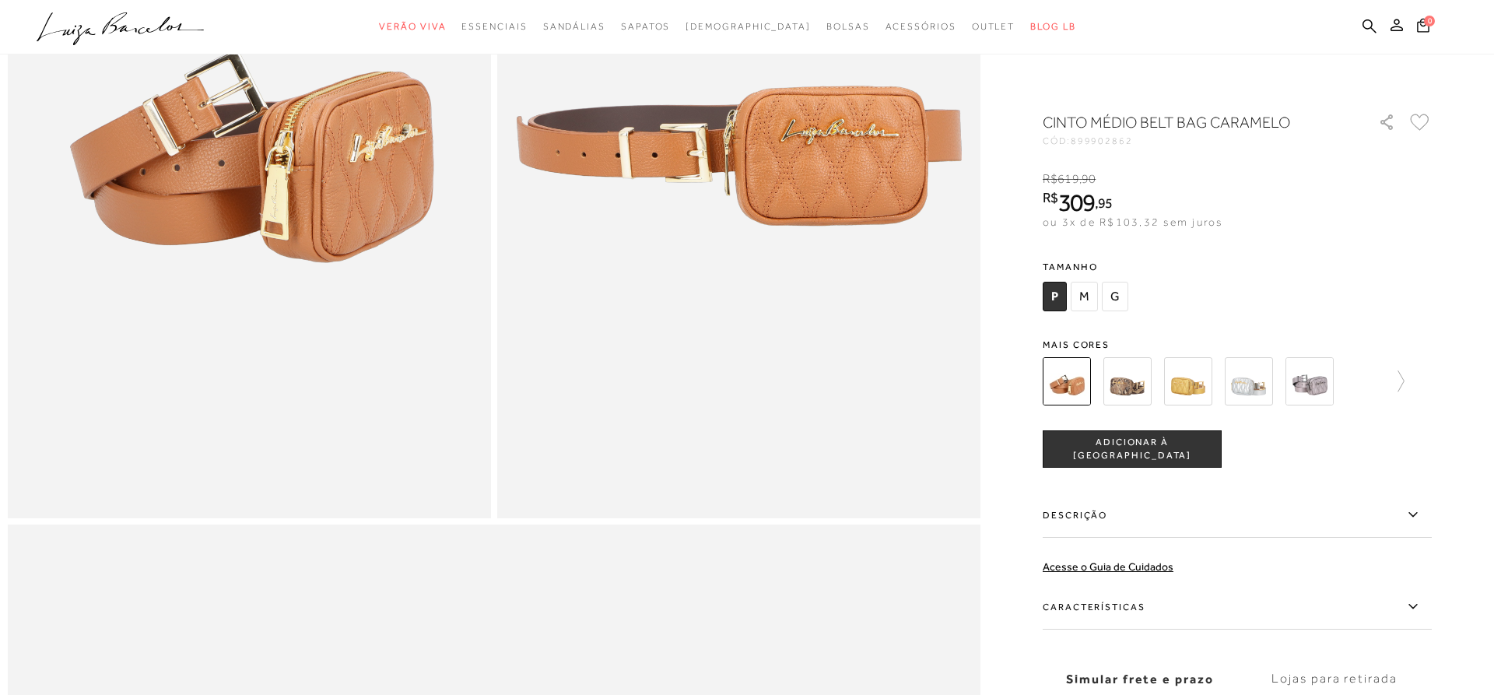
click at [1061, 508] on label "Descrição" at bounding box center [1237, 515] width 389 height 45
click at [0, 0] on input "Descrição" at bounding box center [0, 0] width 0 height 0
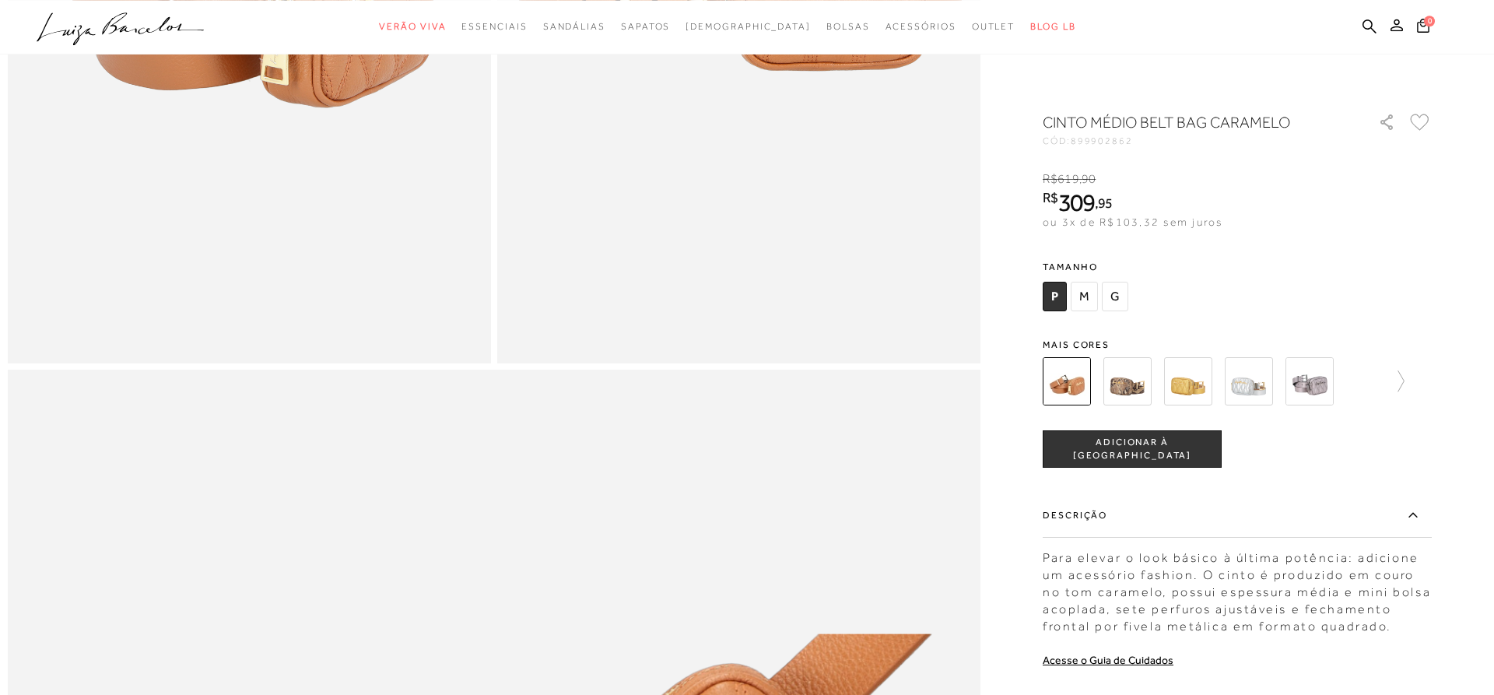
scroll to position [476, 0]
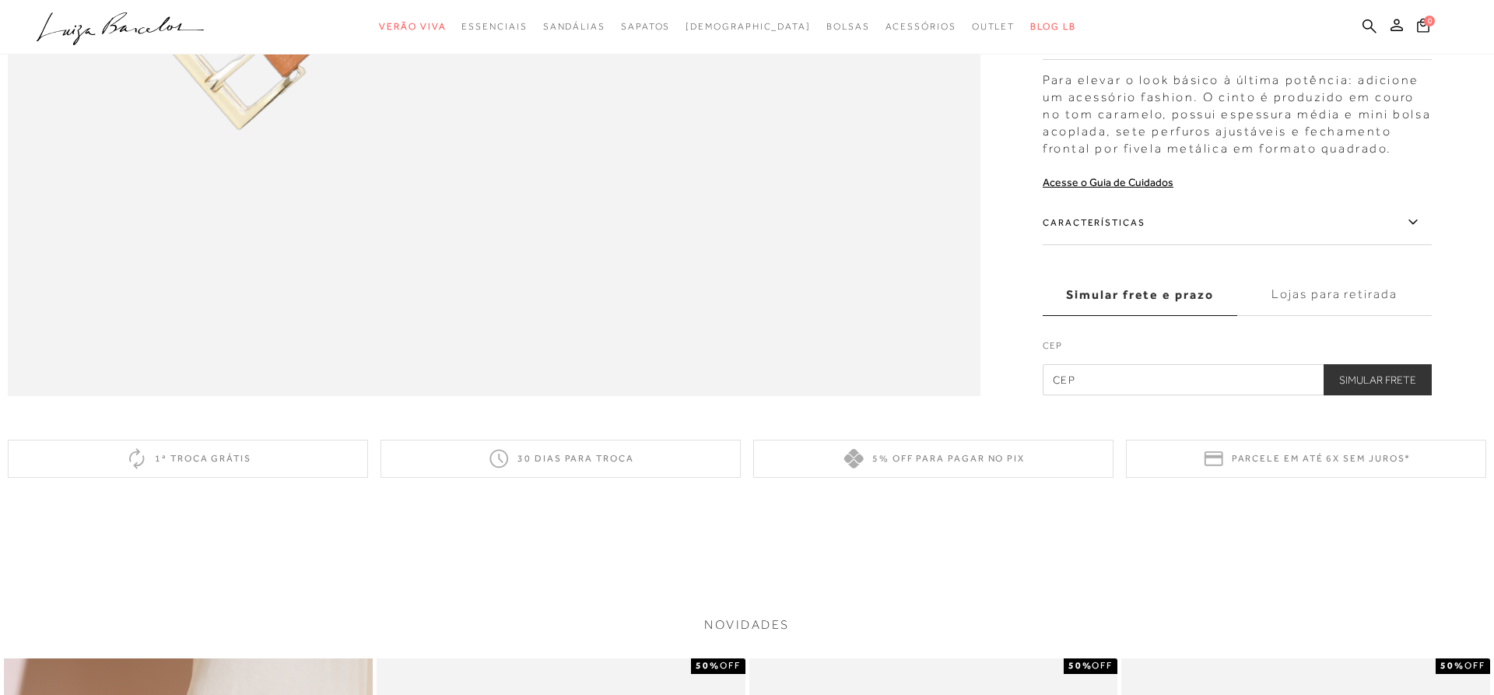
scroll to position [1667, 0]
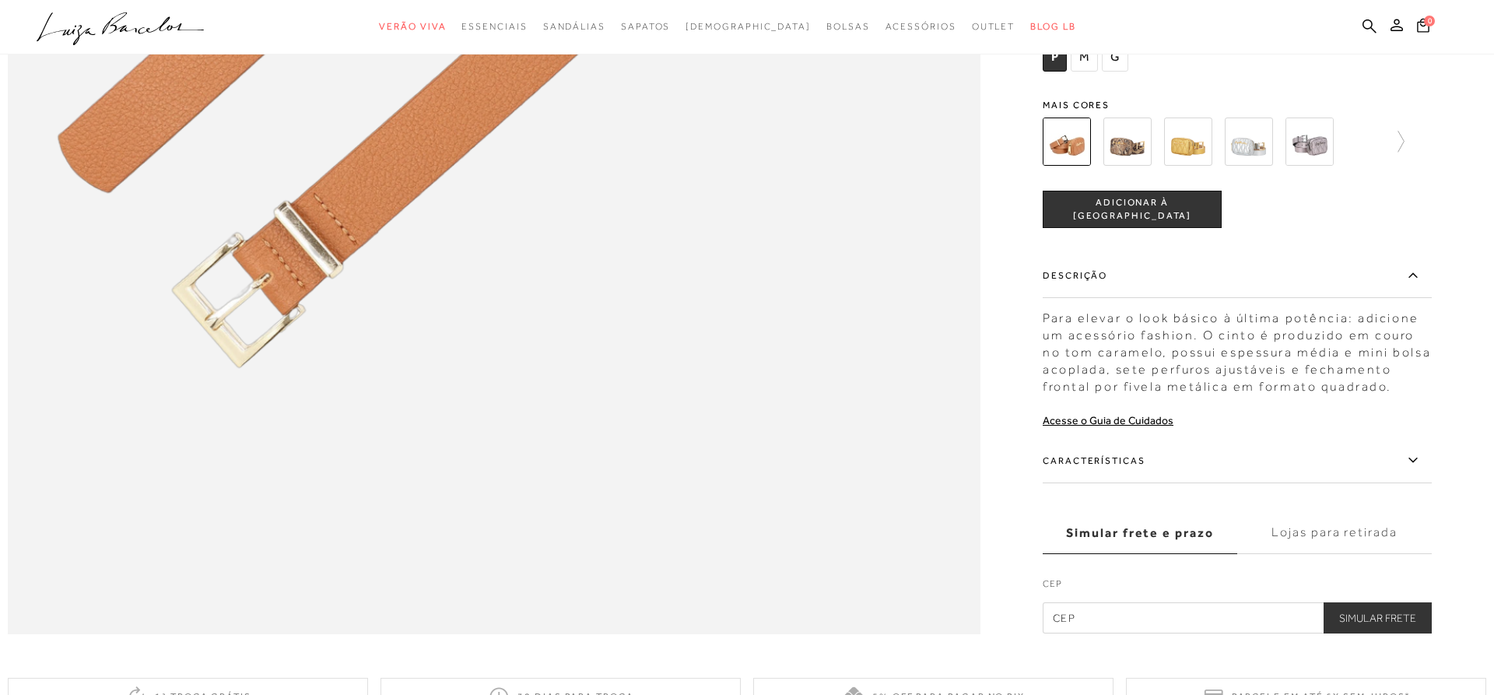
click at [1078, 459] on label "Características" at bounding box center [1237, 460] width 389 height 45
click at [0, 0] on input "Características" at bounding box center [0, 0] width 0 height 0
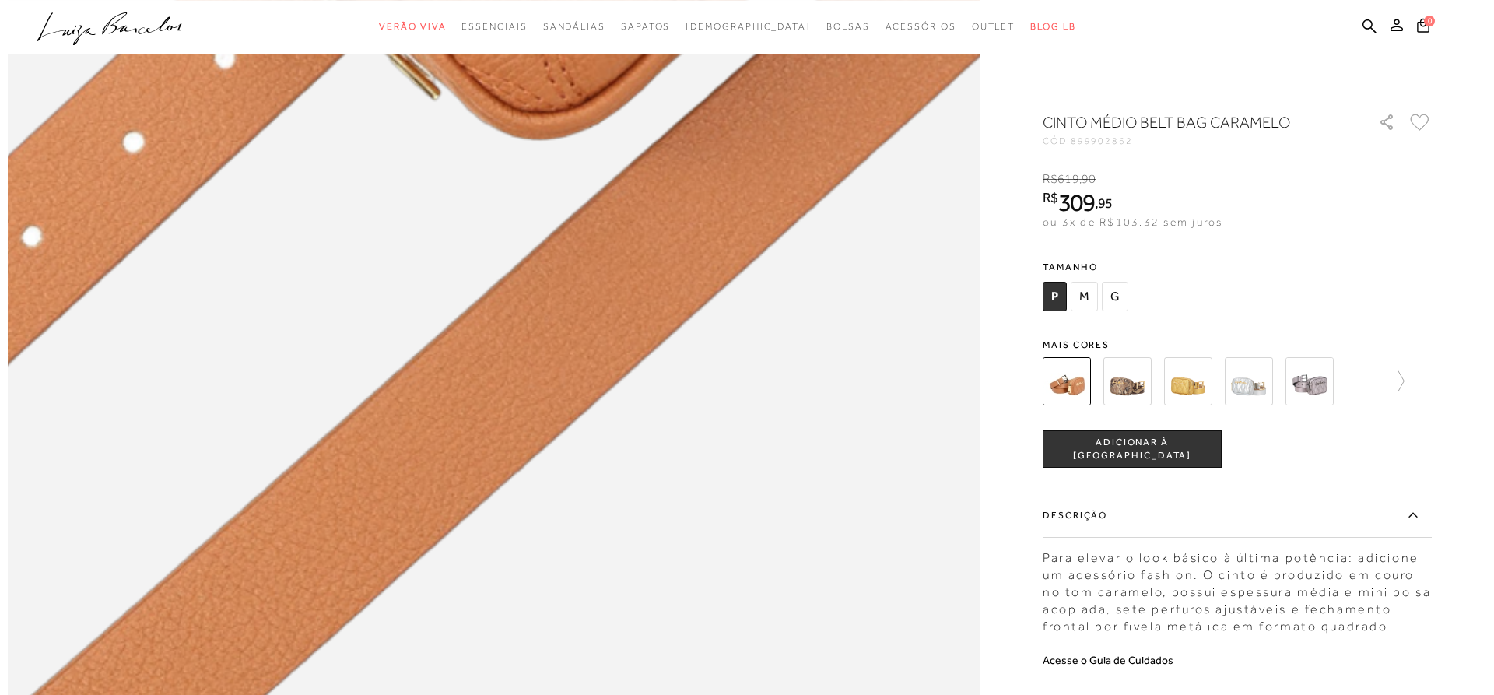
scroll to position [1111, 0]
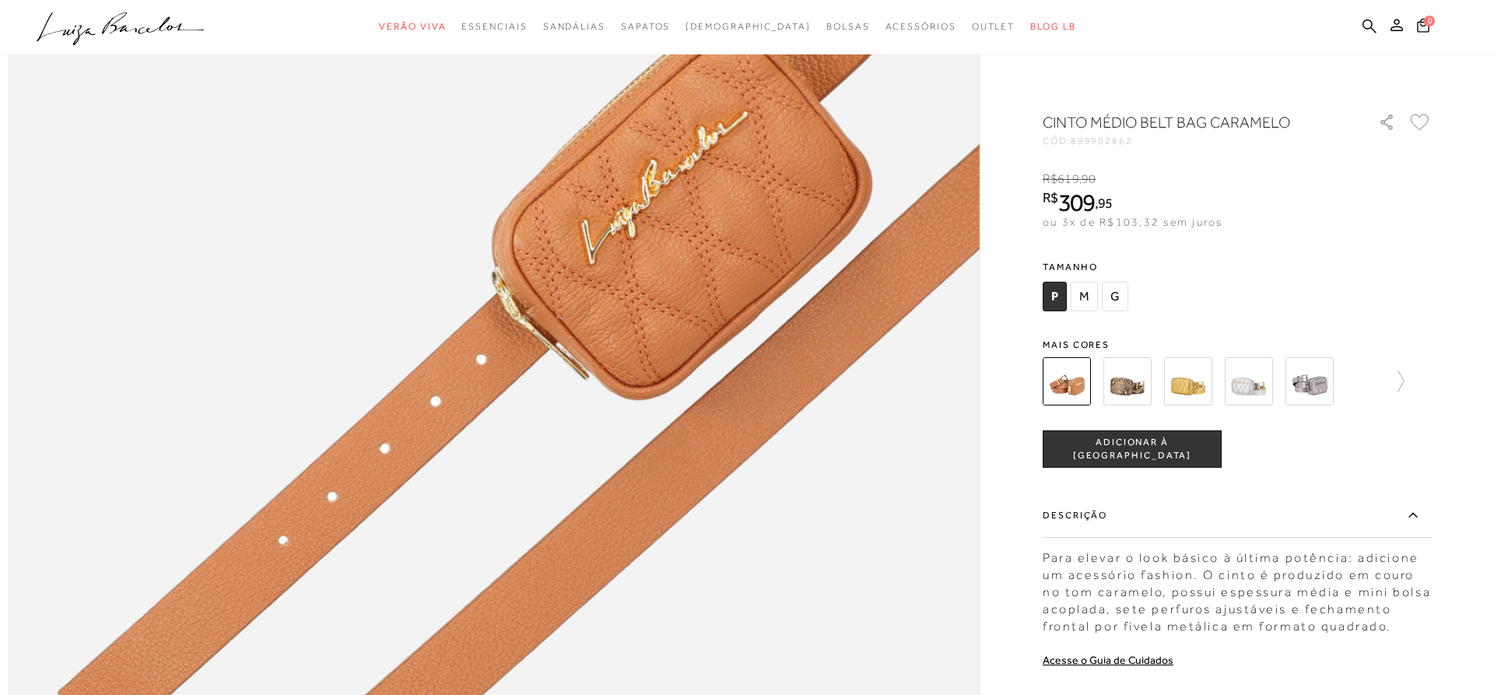
click at [1326, 244] on div "CINTO MÉDIO BELT BAG CARAMELO CÓD: 899902862 × É necessário selecionar um taman…" at bounding box center [1237, 530] width 389 height 838
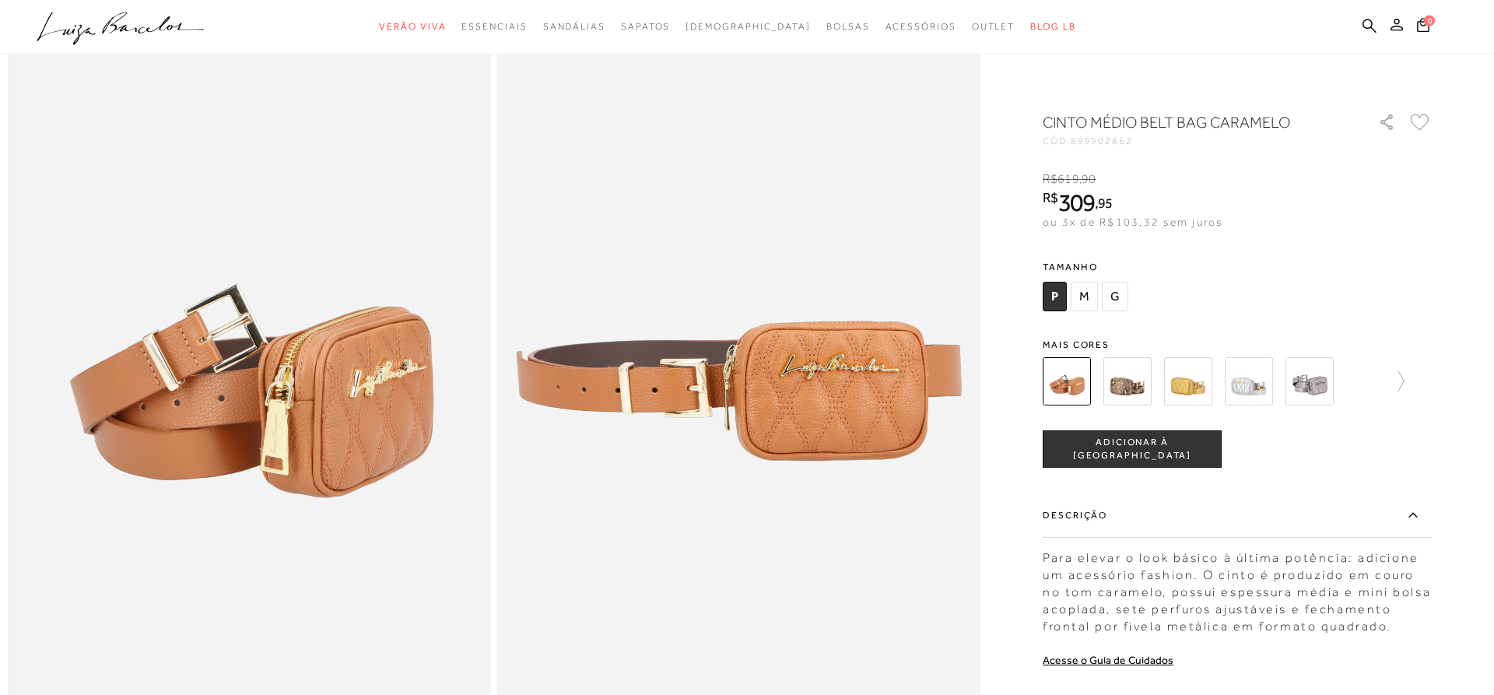
scroll to position [79, 0]
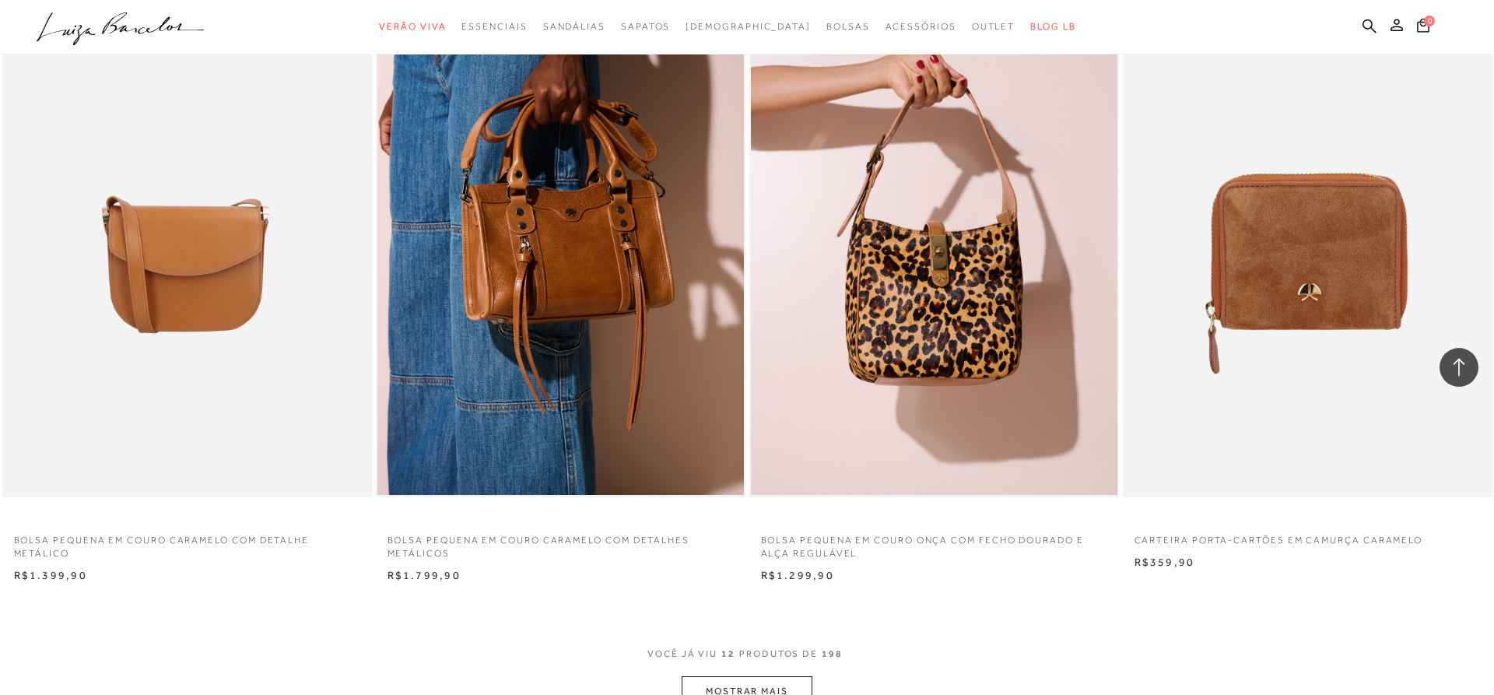
scroll to position [2064, 0]
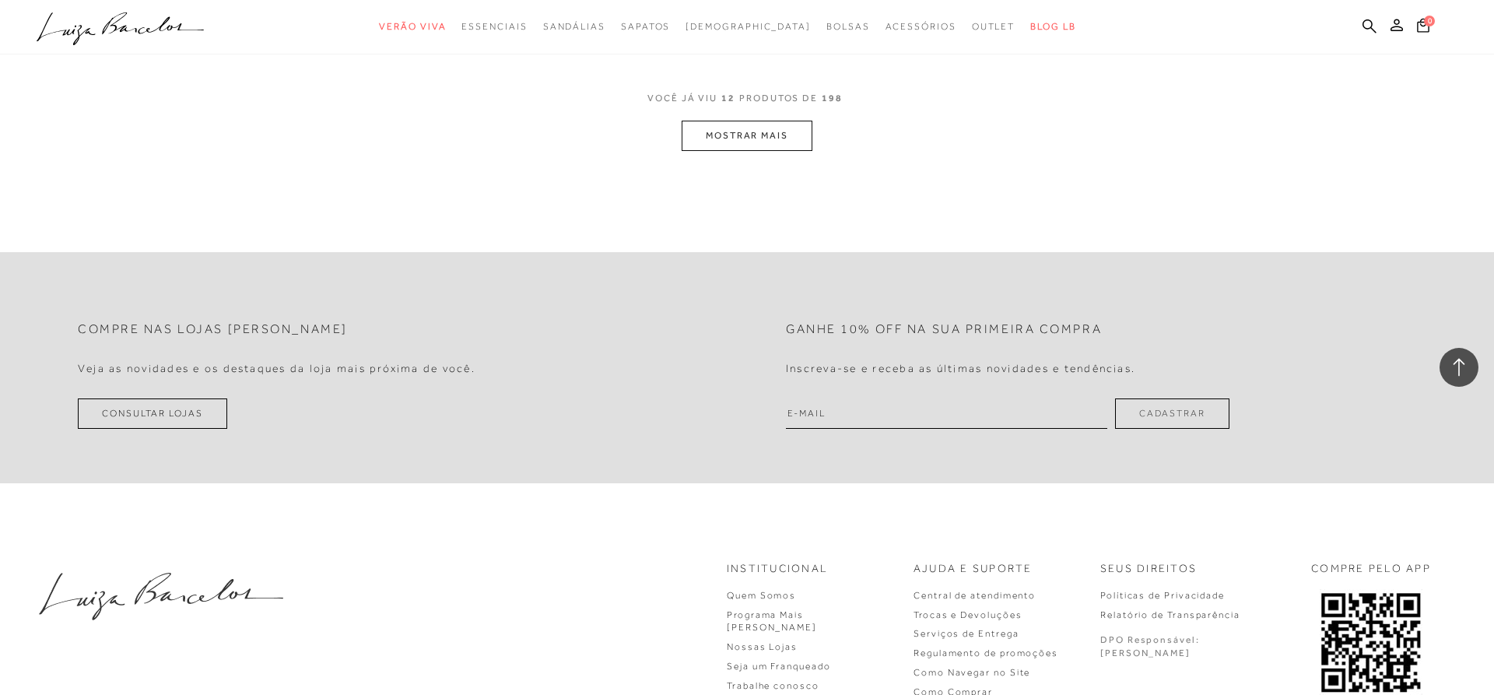
click at [748, 139] on button "MOSTRAR MAIS" at bounding box center [747, 136] width 131 height 30
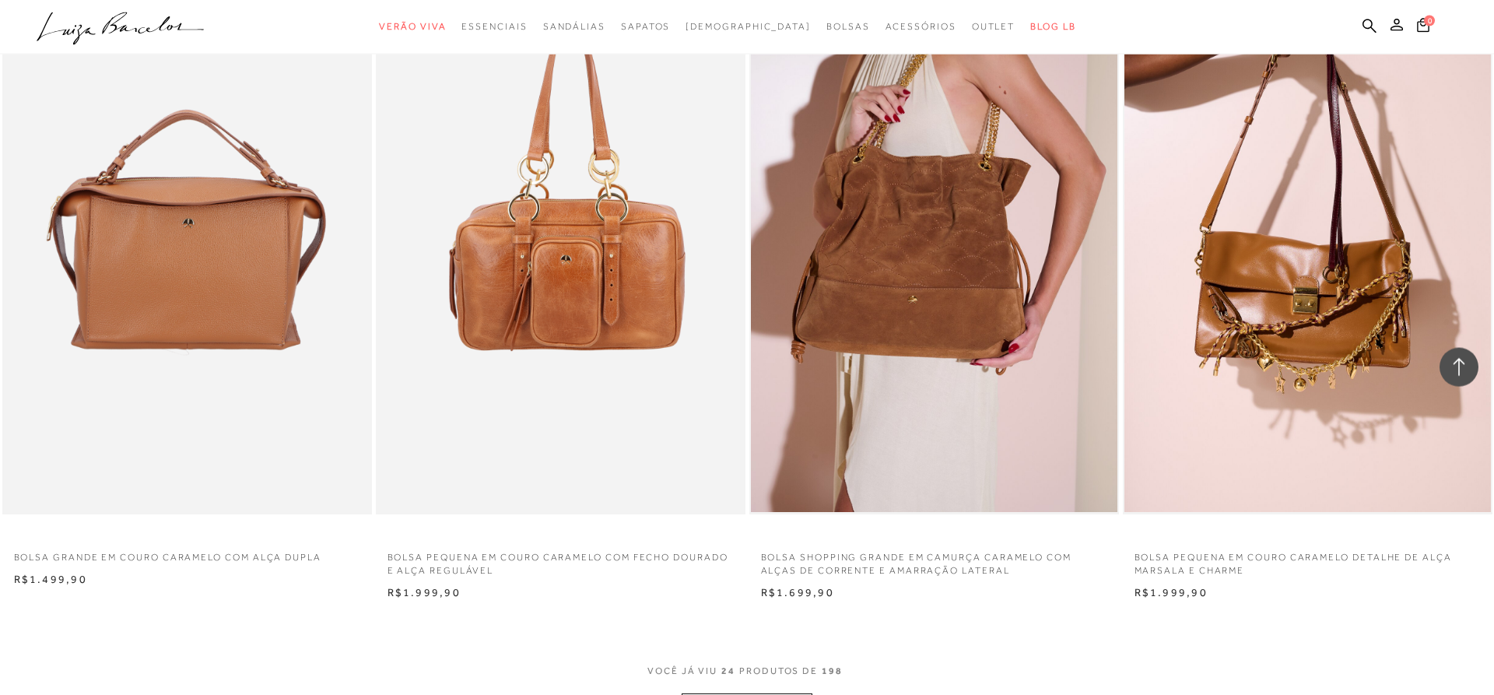
scroll to position [3493, 0]
